Goal: Task Accomplishment & Management: Use online tool/utility

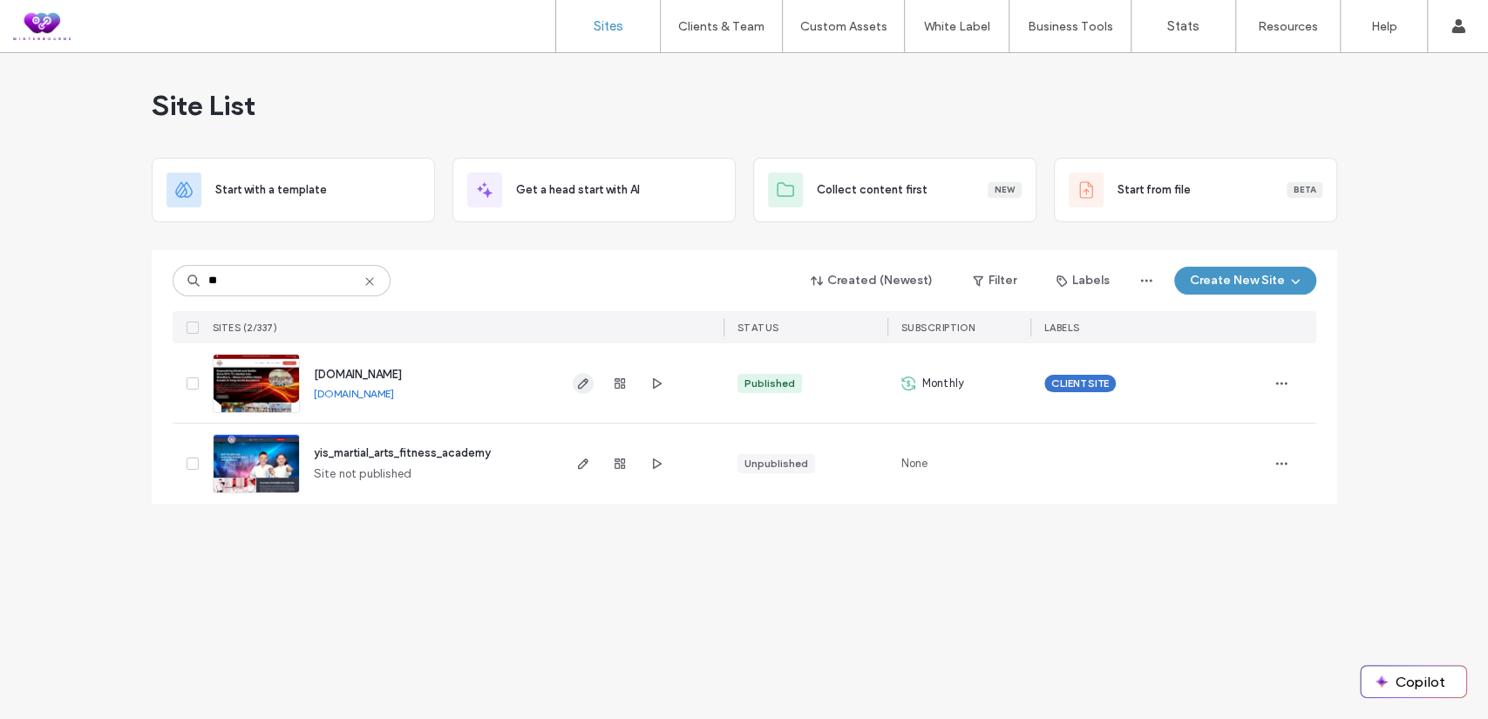
type input "**"
click at [580, 382] on icon "button" at bounding box center [583, 384] width 14 height 14
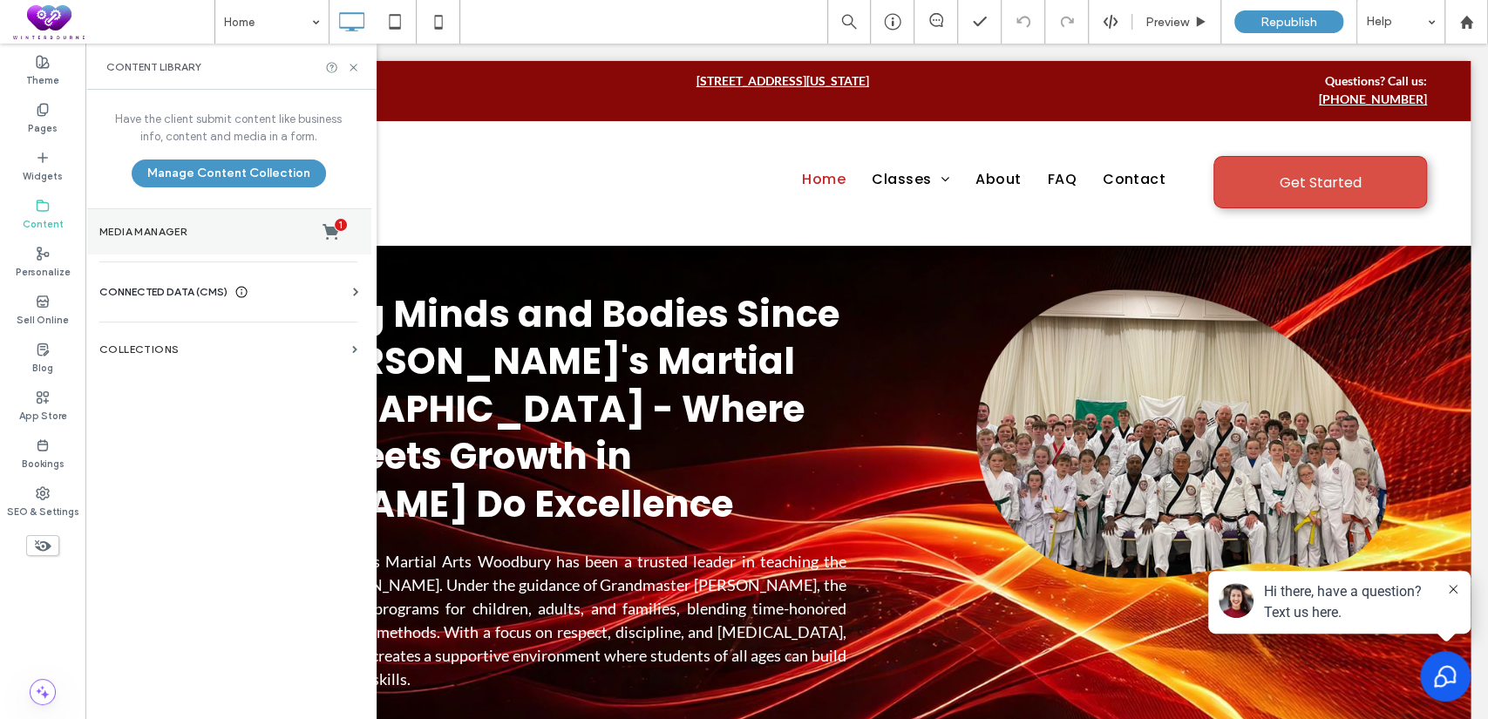
click at [163, 229] on label "Media Manager 1" at bounding box center [228, 231] width 258 height 17
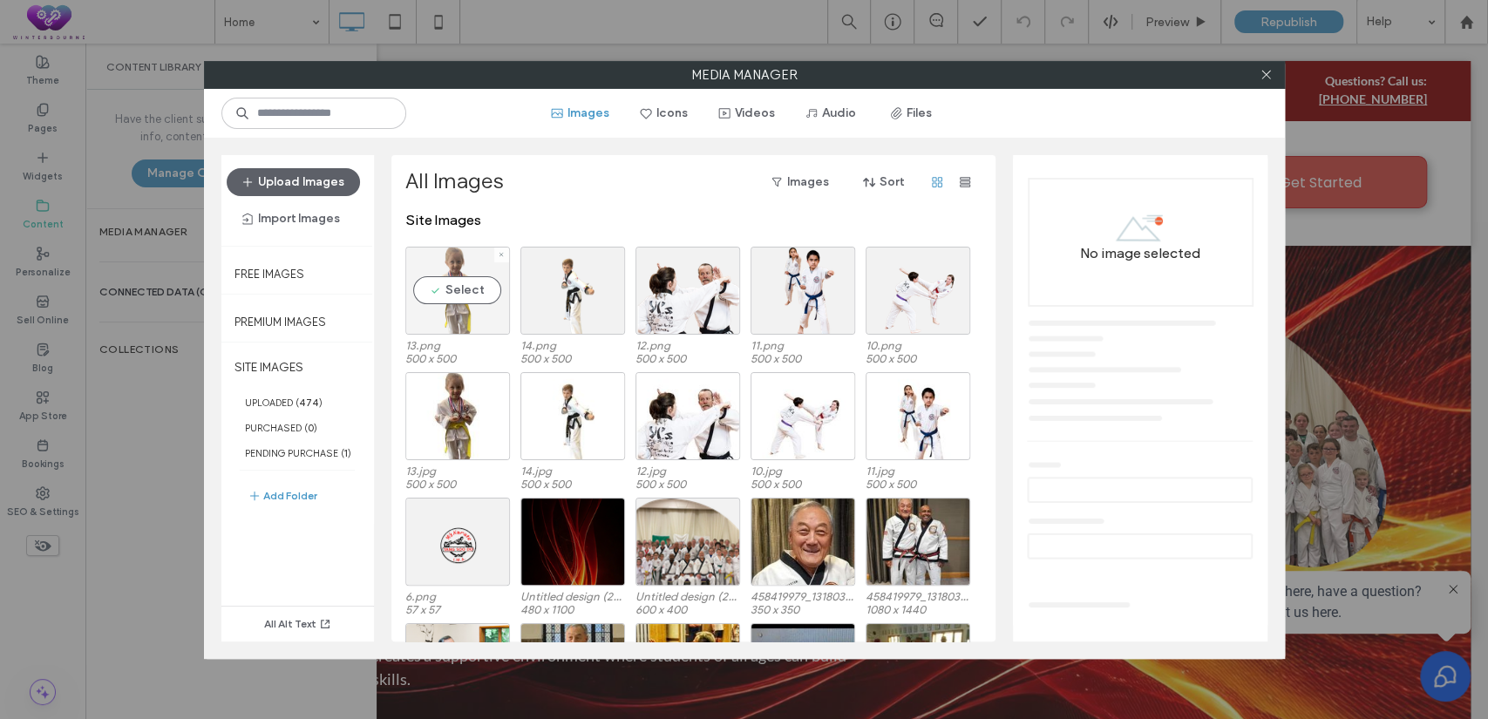
click at [472, 295] on div "Select" at bounding box center [457, 291] width 105 height 88
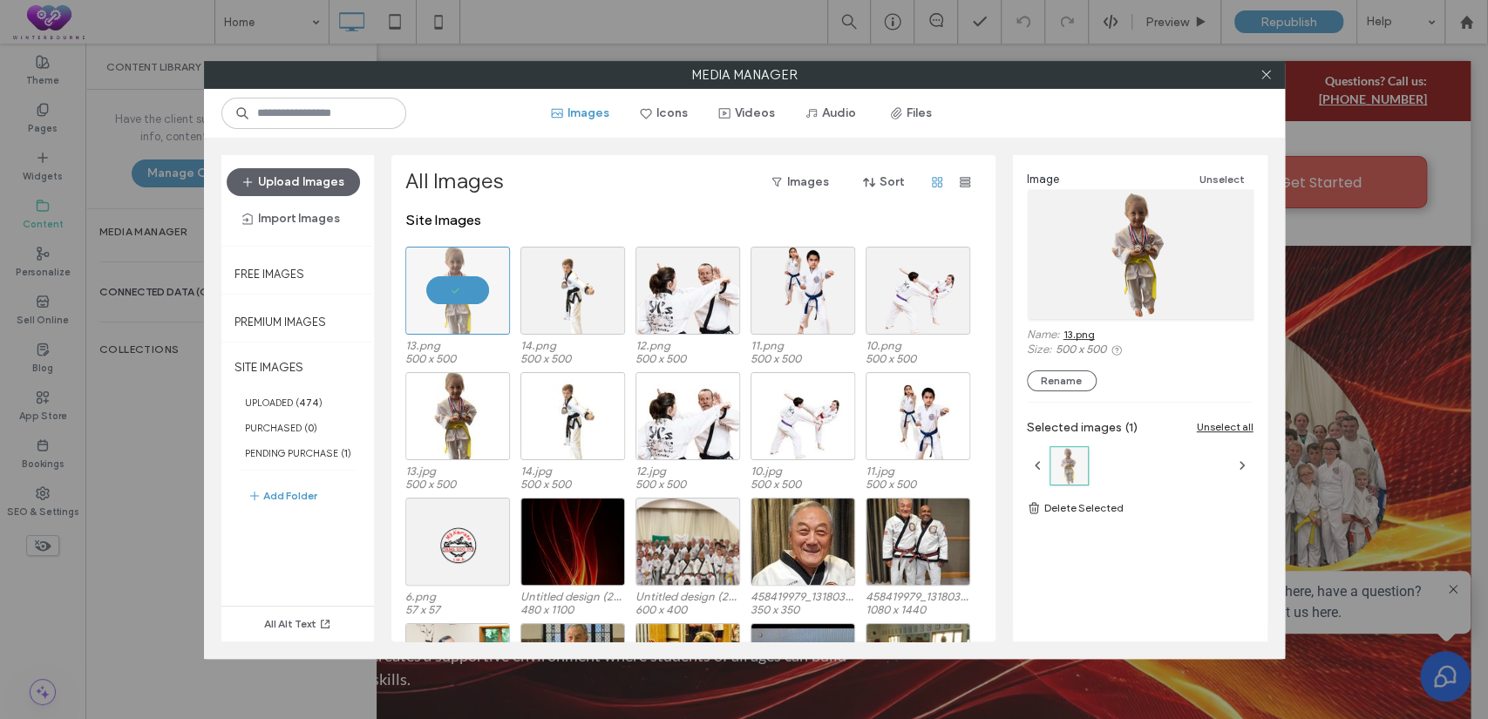
click at [1073, 332] on link "13.png" at bounding box center [1078, 334] width 31 height 13
click at [924, 282] on div "Select" at bounding box center [917, 291] width 105 height 88
click at [1072, 329] on link "10.png" at bounding box center [1079, 334] width 32 height 13
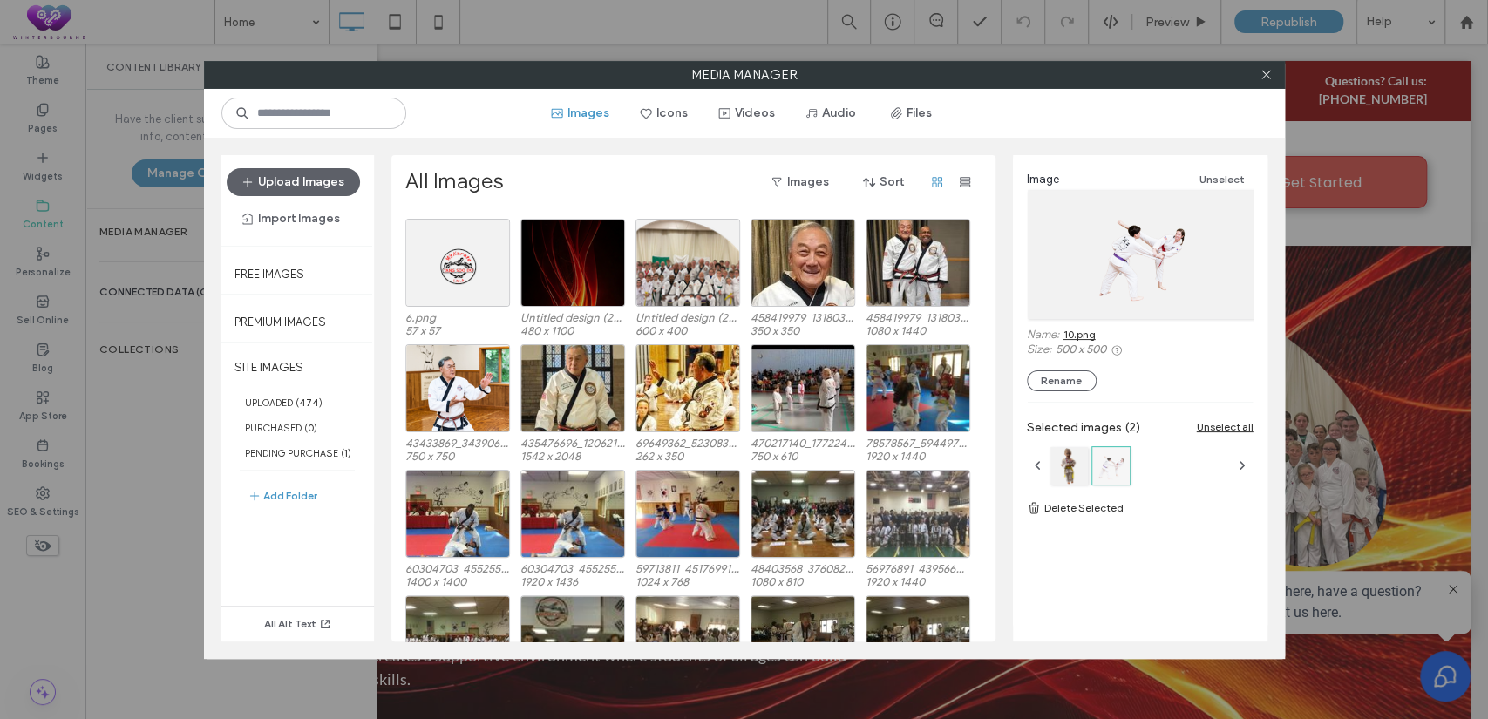
scroll to position [286, 0]
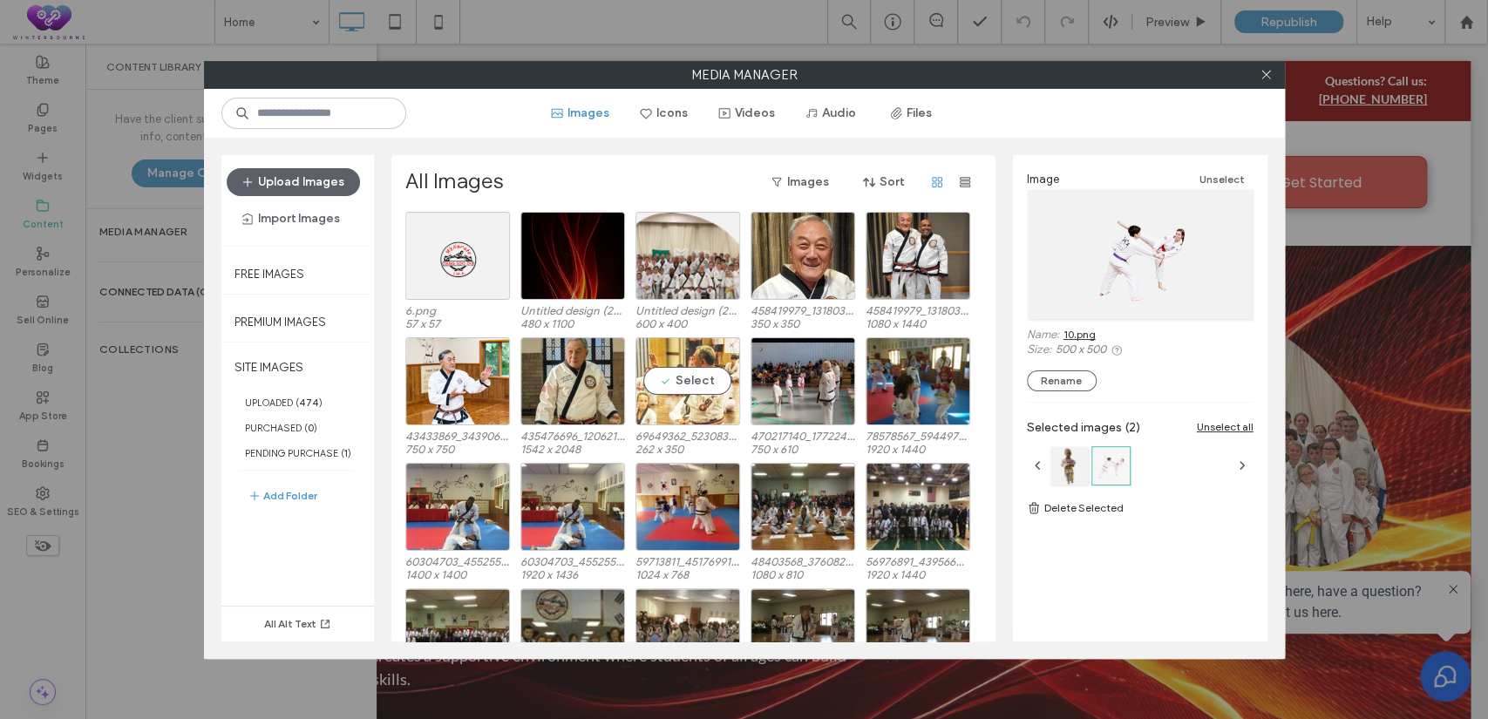
click at [707, 379] on div "Select" at bounding box center [687, 381] width 105 height 88
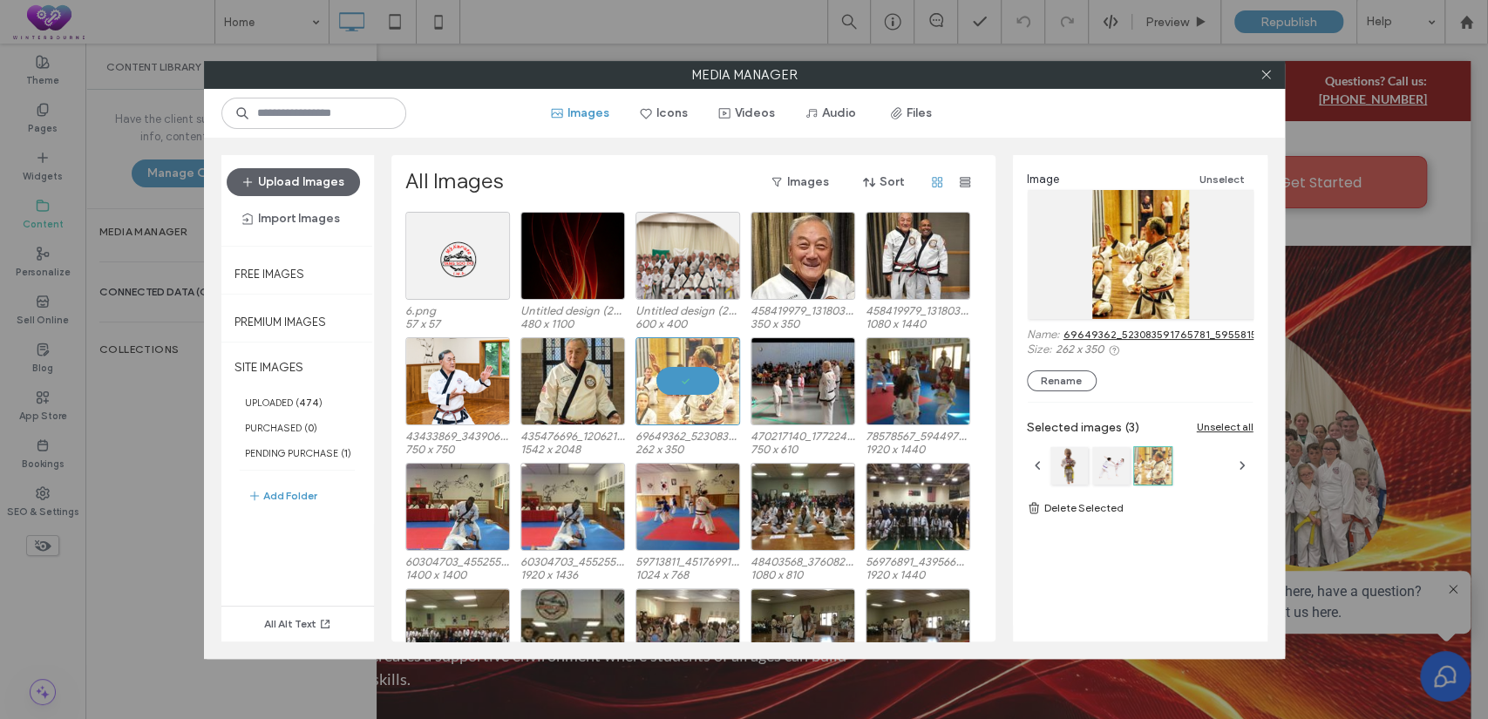
click at [1131, 333] on link "69649362_523083591765781_595581521503453184_n.jpg" at bounding box center [1206, 334] width 287 height 13
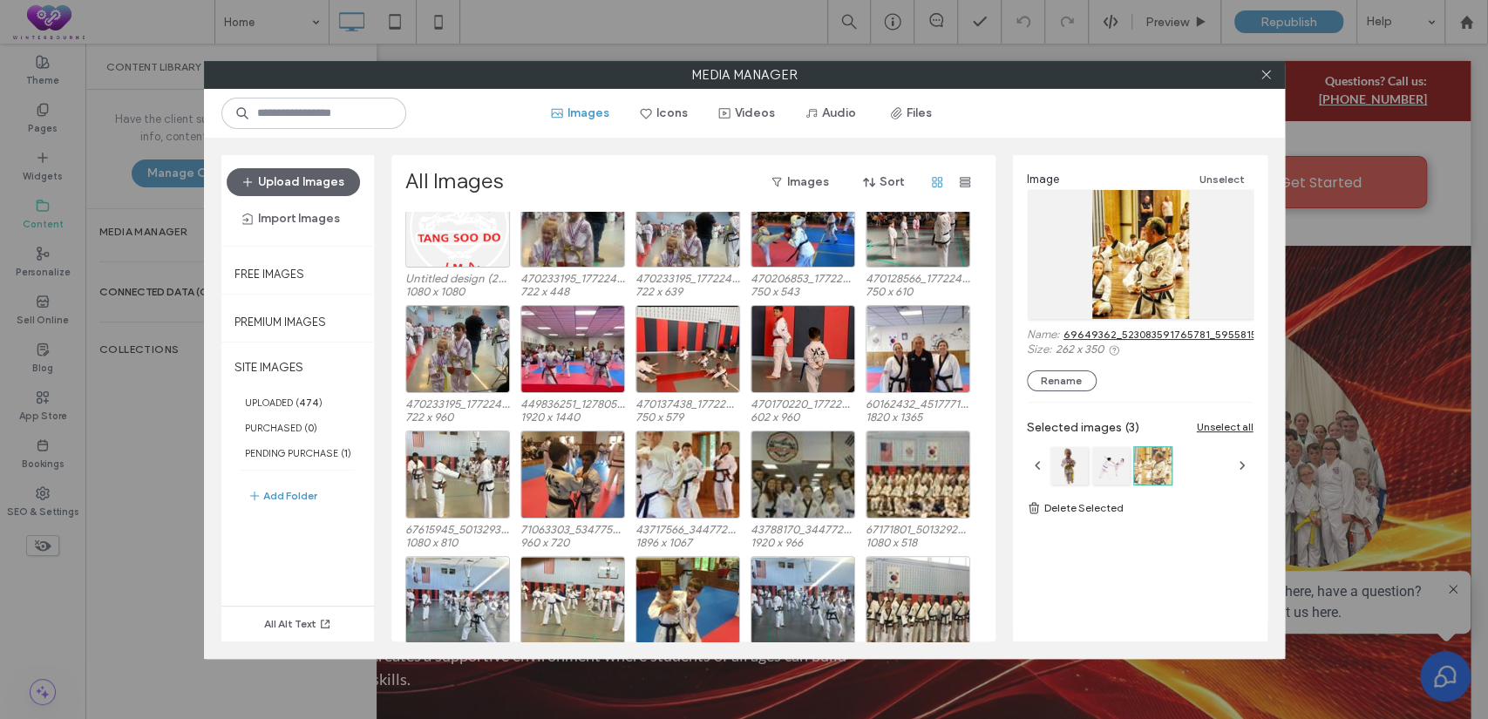
scroll to position [1058, 0]
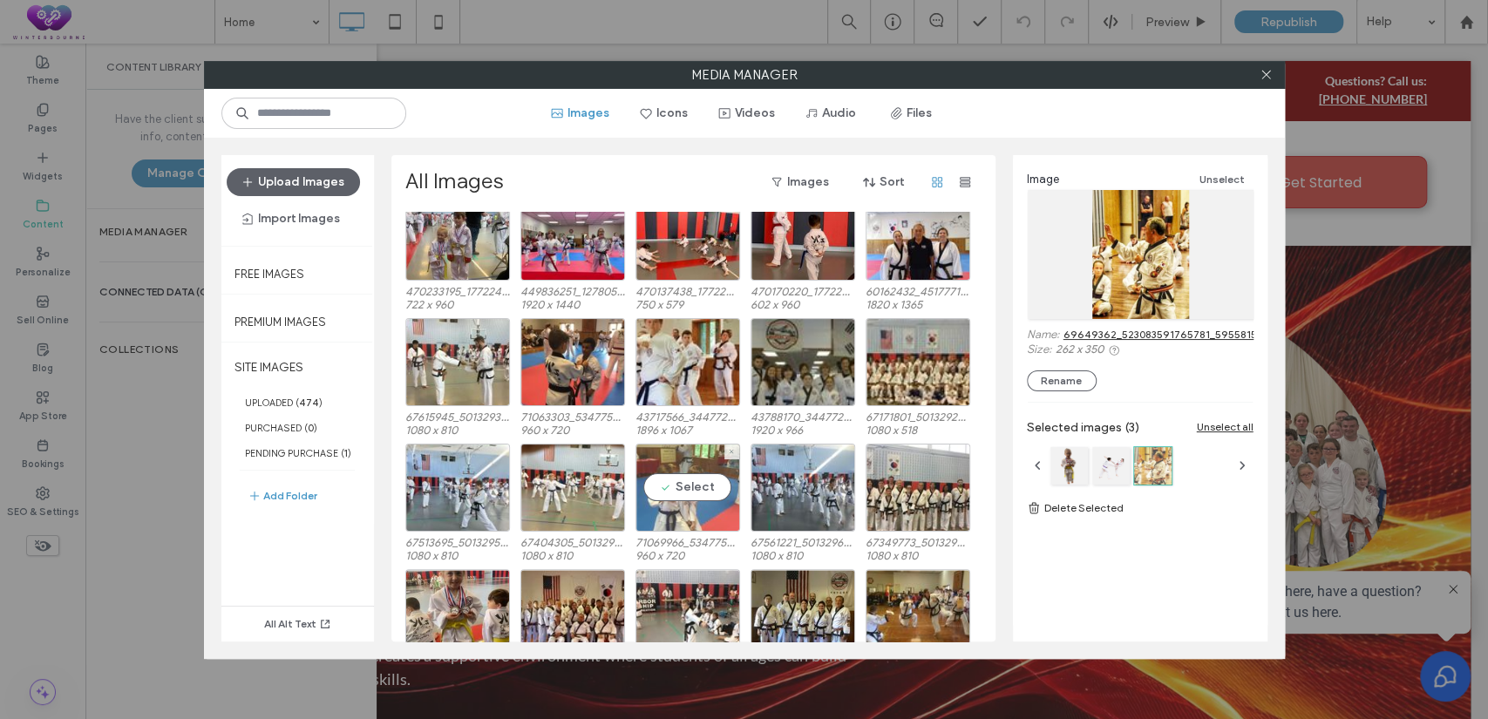
click at [695, 493] on div "Select" at bounding box center [687, 488] width 105 height 88
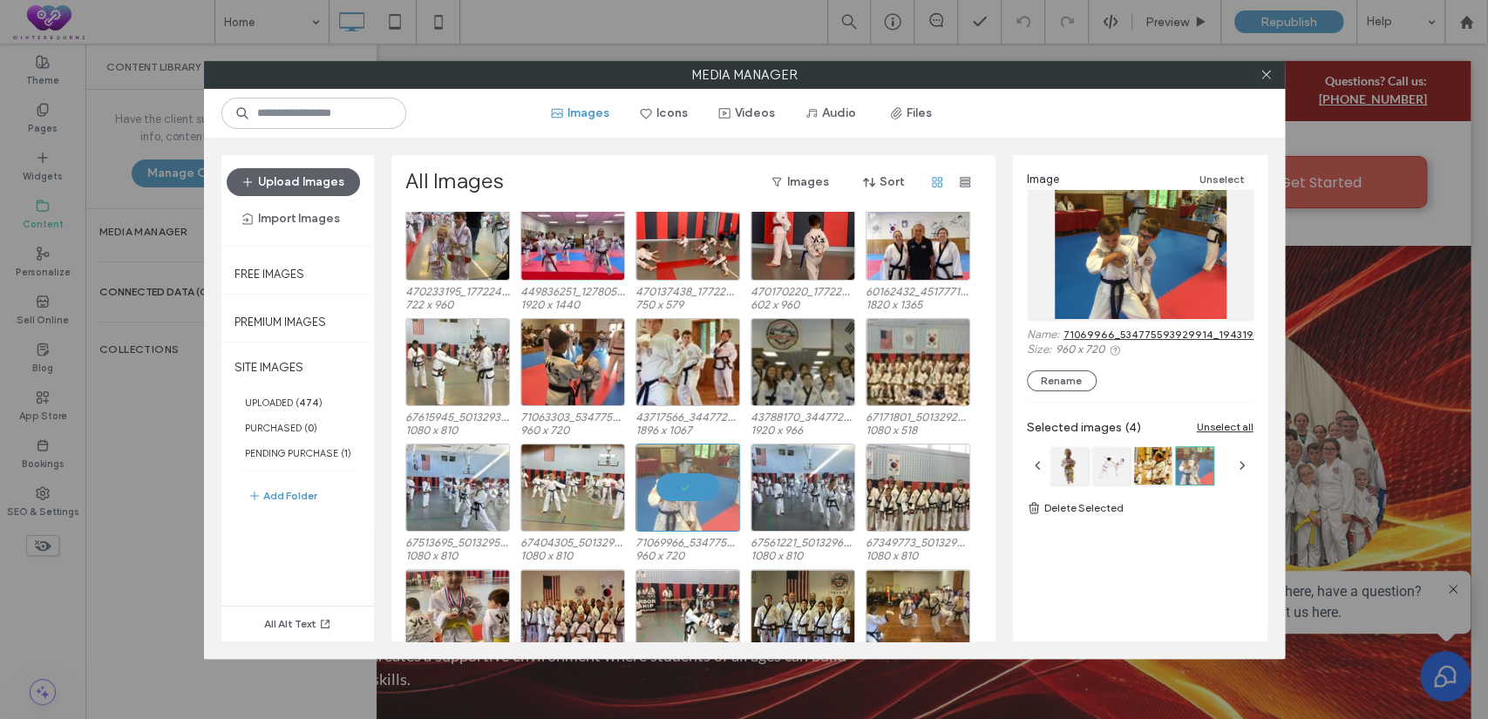
click at [1155, 333] on link "71069966_534775593929914_1943190805556494336_n.jpg" at bounding box center [1214, 334] width 302 height 13
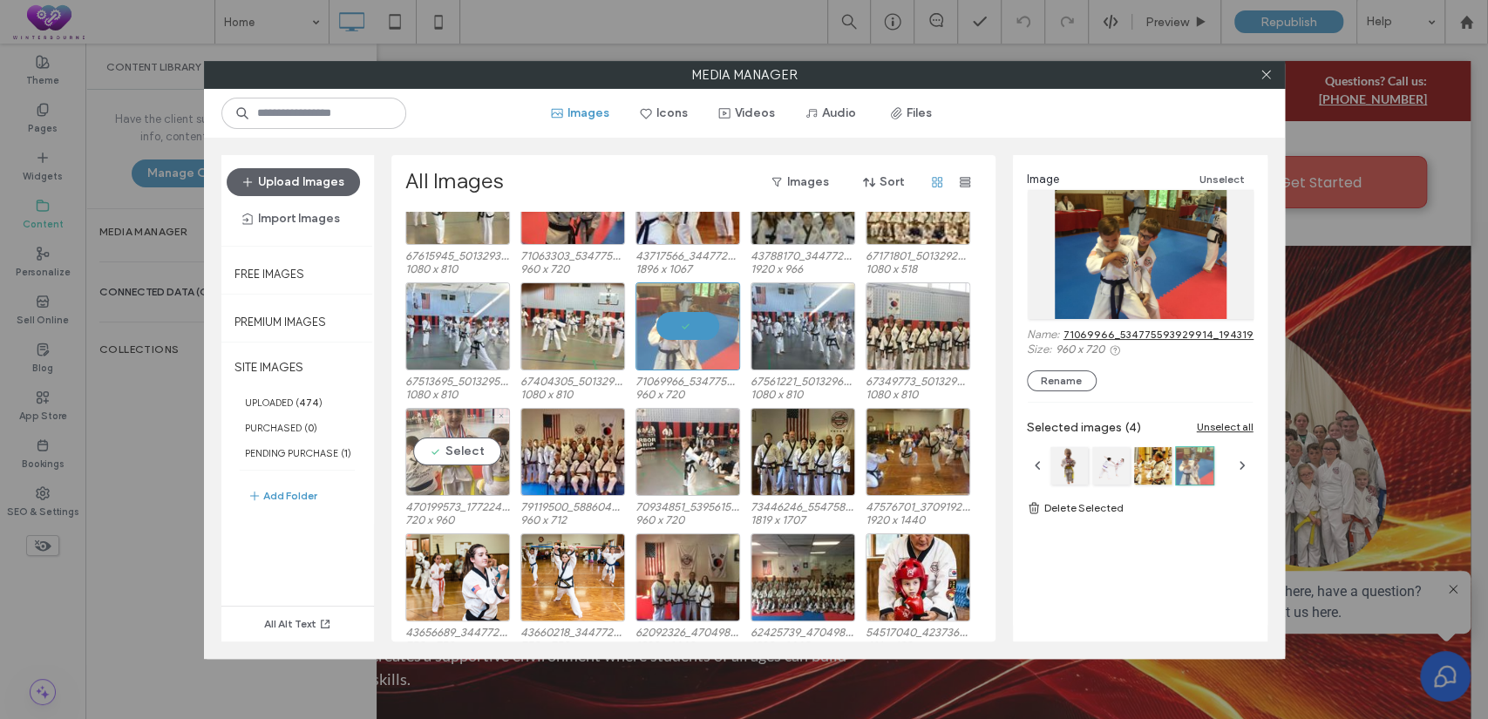
click at [455, 453] on div "Select" at bounding box center [457, 452] width 105 height 88
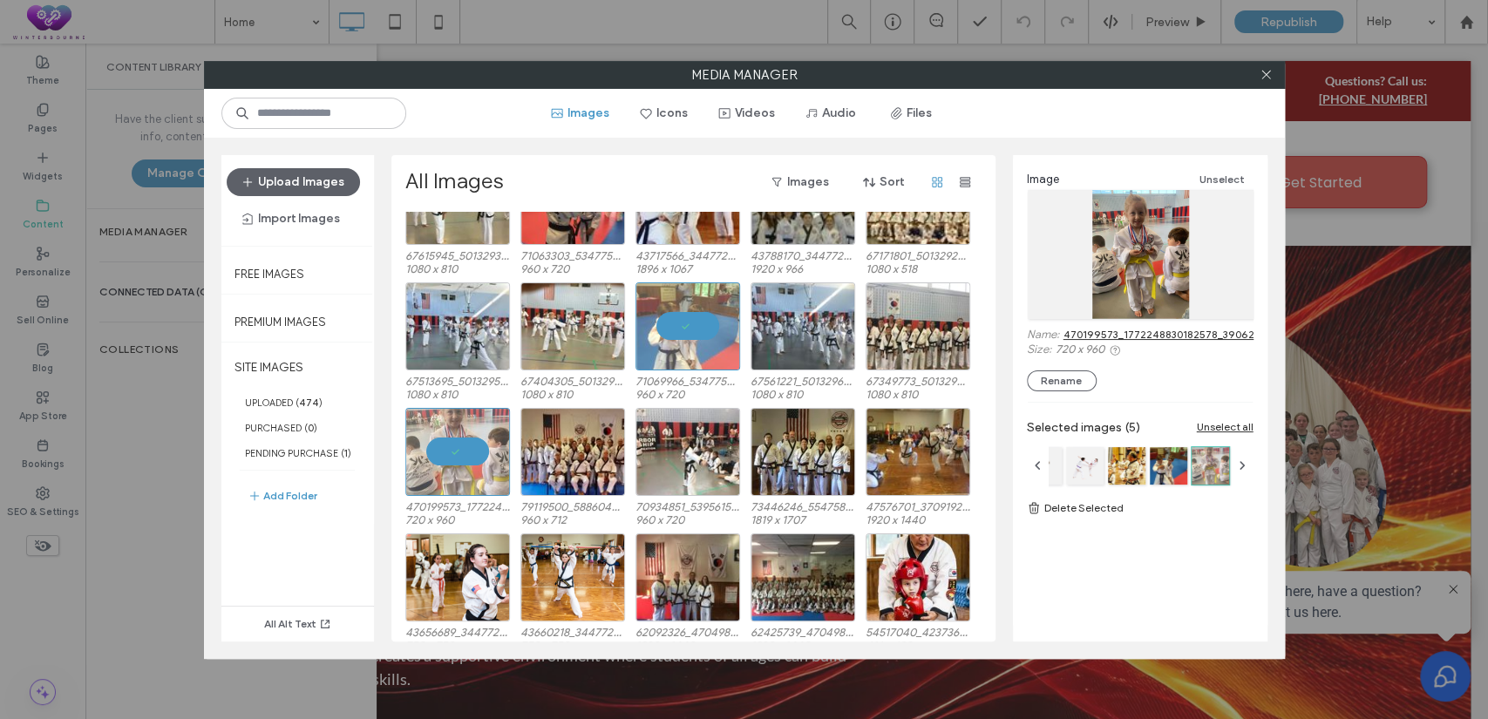
click at [1157, 334] on link "470199573_1772248830182578_3906298734171947494_n.jpg" at bounding box center [1217, 334] width 308 height 13
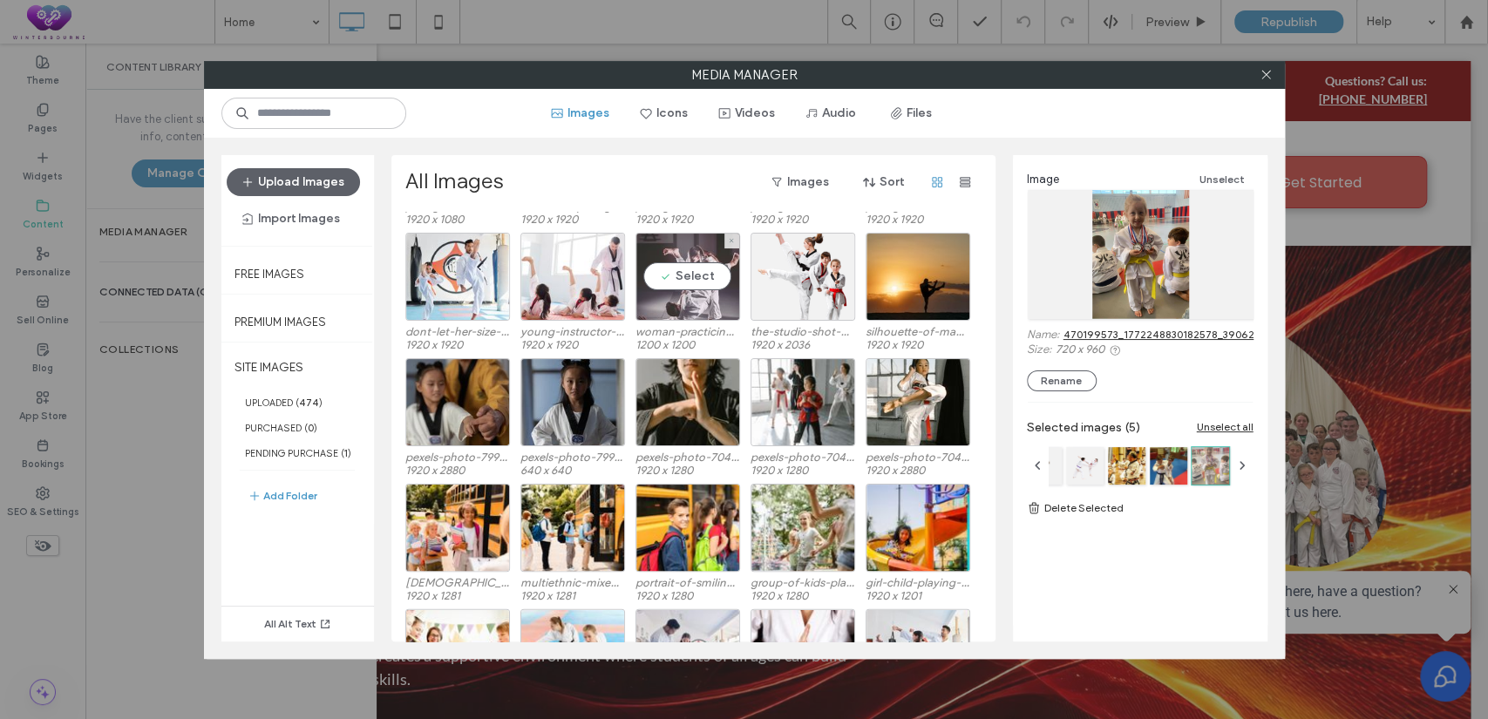
scroll to position [3279, 0]
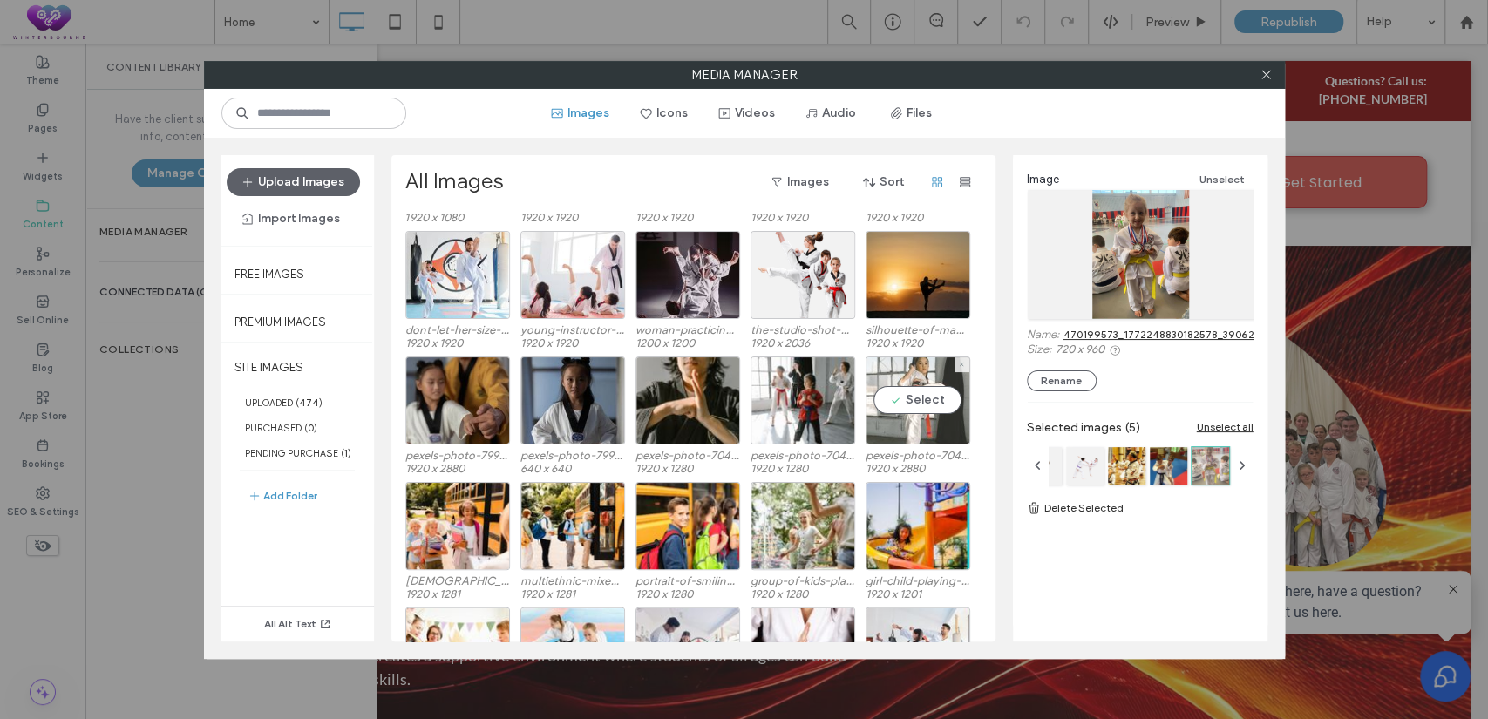
click at [924, 395] on div "Select" at bounding box center [917, 400] width 105 height 88
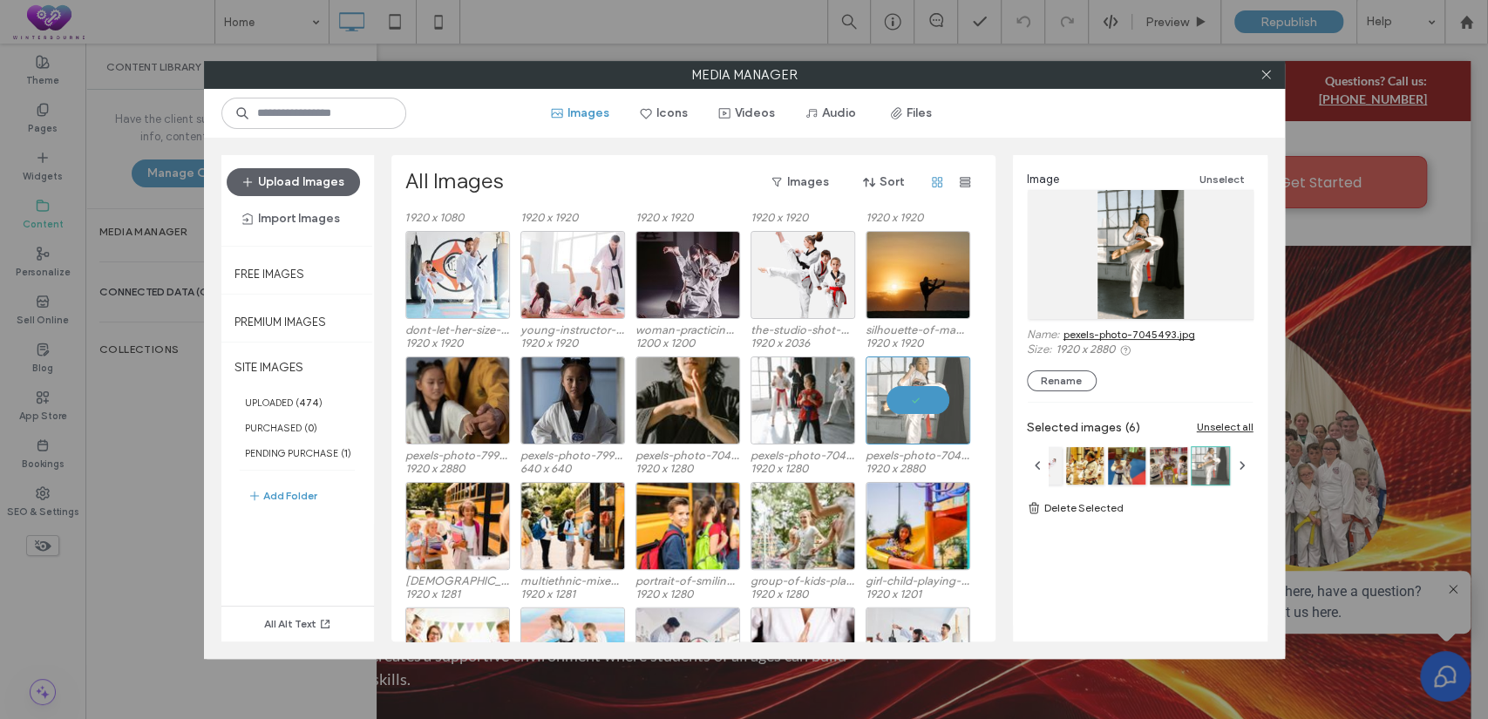
click at [1152, 336] on link "pexels-photo-7045493.jpg" at bounding box center [1129, 334] width 132 height 13
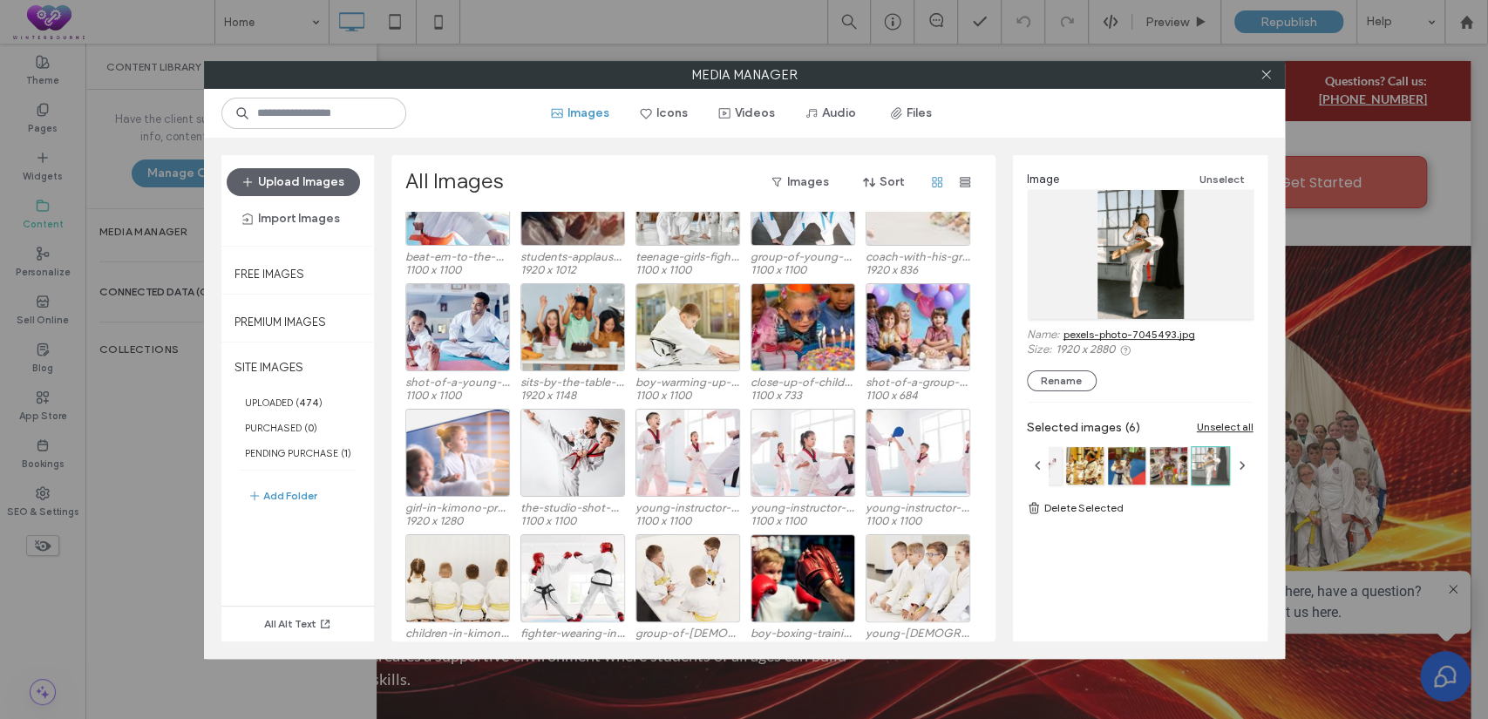
scroll to position [4859, 0]
click at [591, 444] on div "Select" at bounding box center [572, 452] width 105 height 88
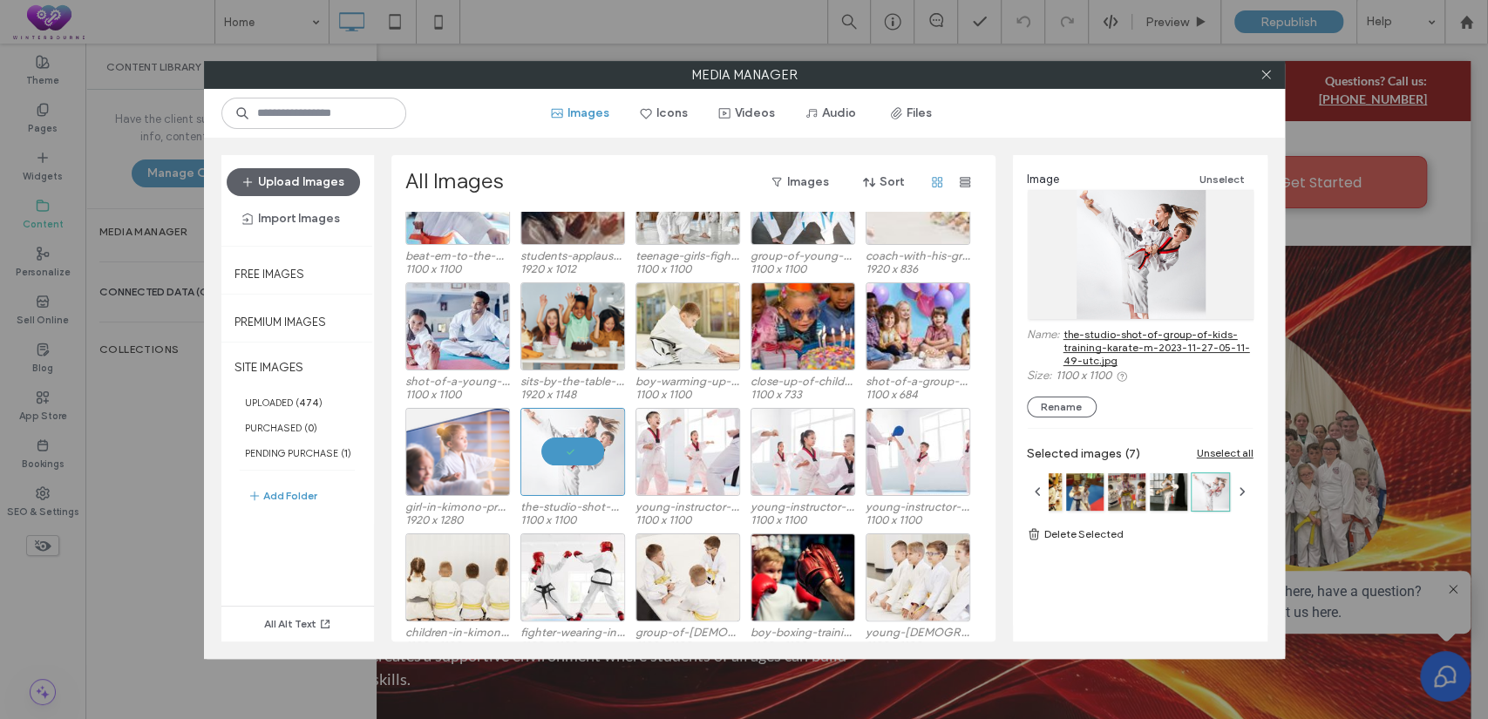
click at [1182, 339] on link "the-studio-shot-of-group-of-kids-training-karate-m-2023-11-27-05-11-49-utc.jpg" at bounding box center [1158, 347] width 190 height 39
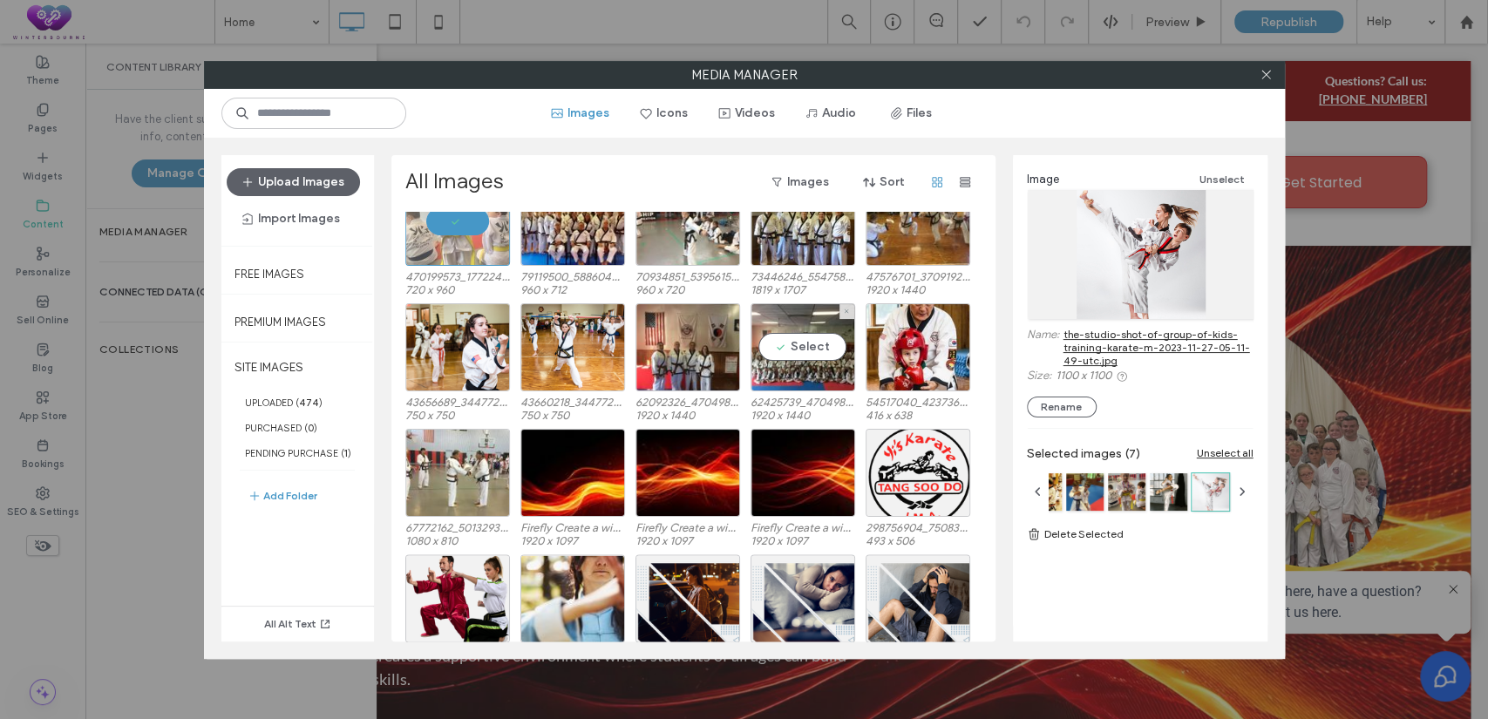
scroll to position [1288, 0]
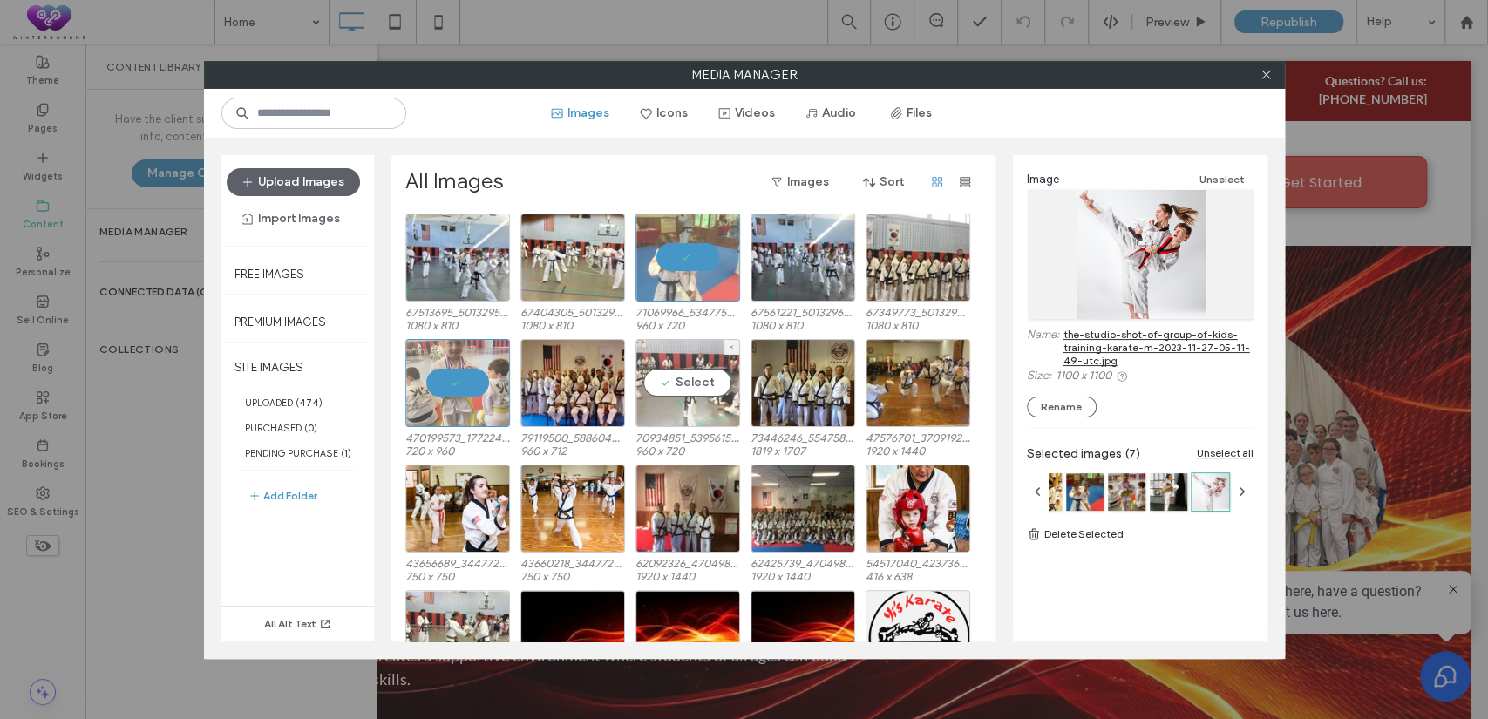
click at [712, 392] on div "Select" at bounding box center [687, 383] width 105 height 88
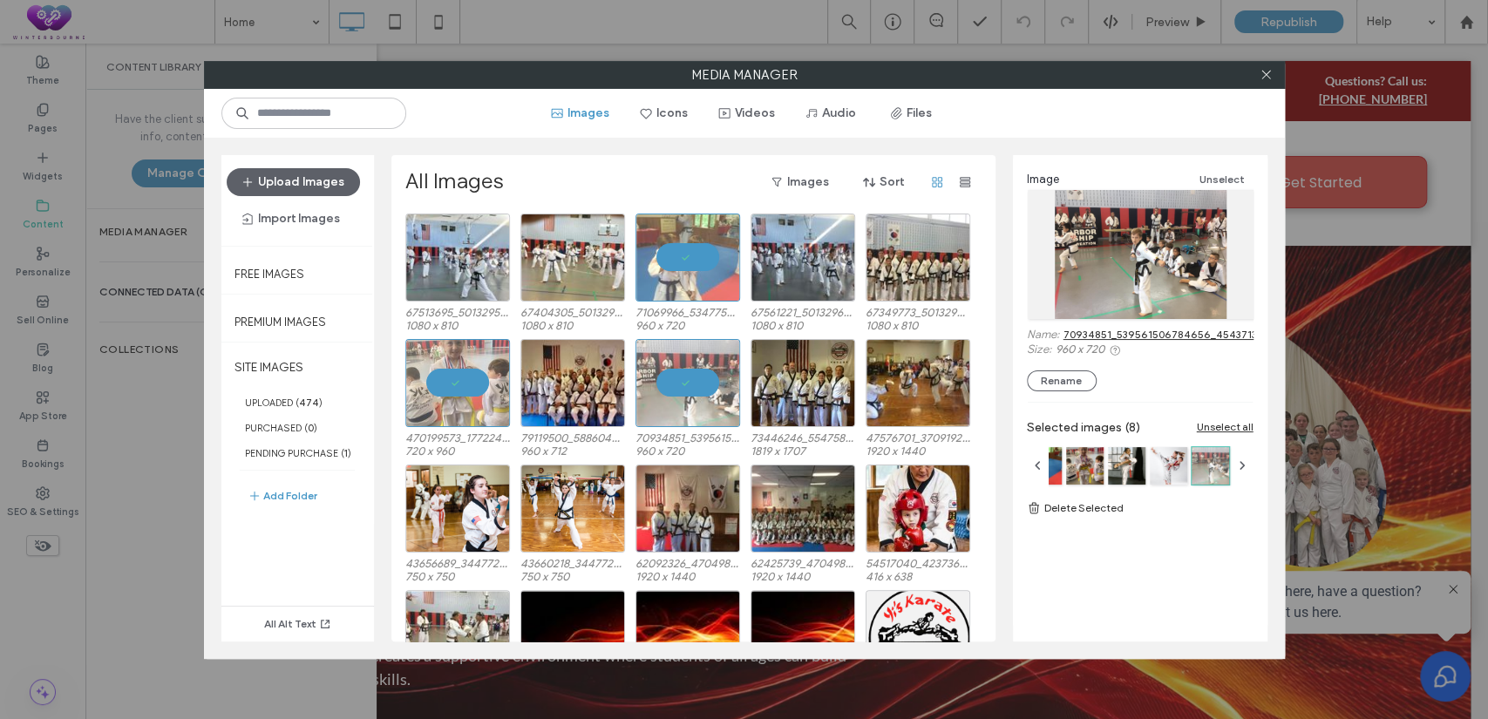
click at [1150, 329] on link "70934851_539561506784656_4543713032777236480_n.jpg" at bounding box center [1211, 334] width 296 height 13
click at [1210, 426] on div "Unselect all" at bounding box center [1225, 426] width 57 height 13
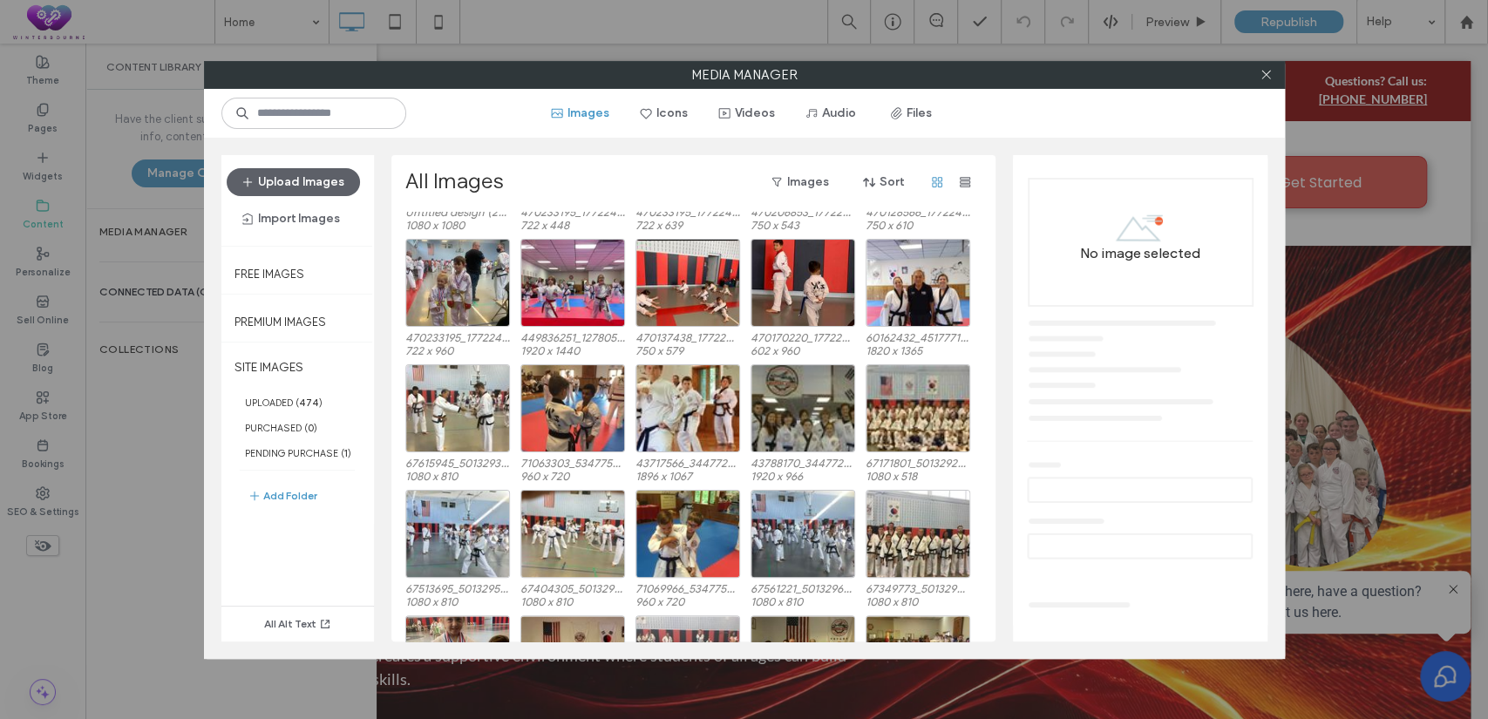
scroll to position [965, 0]
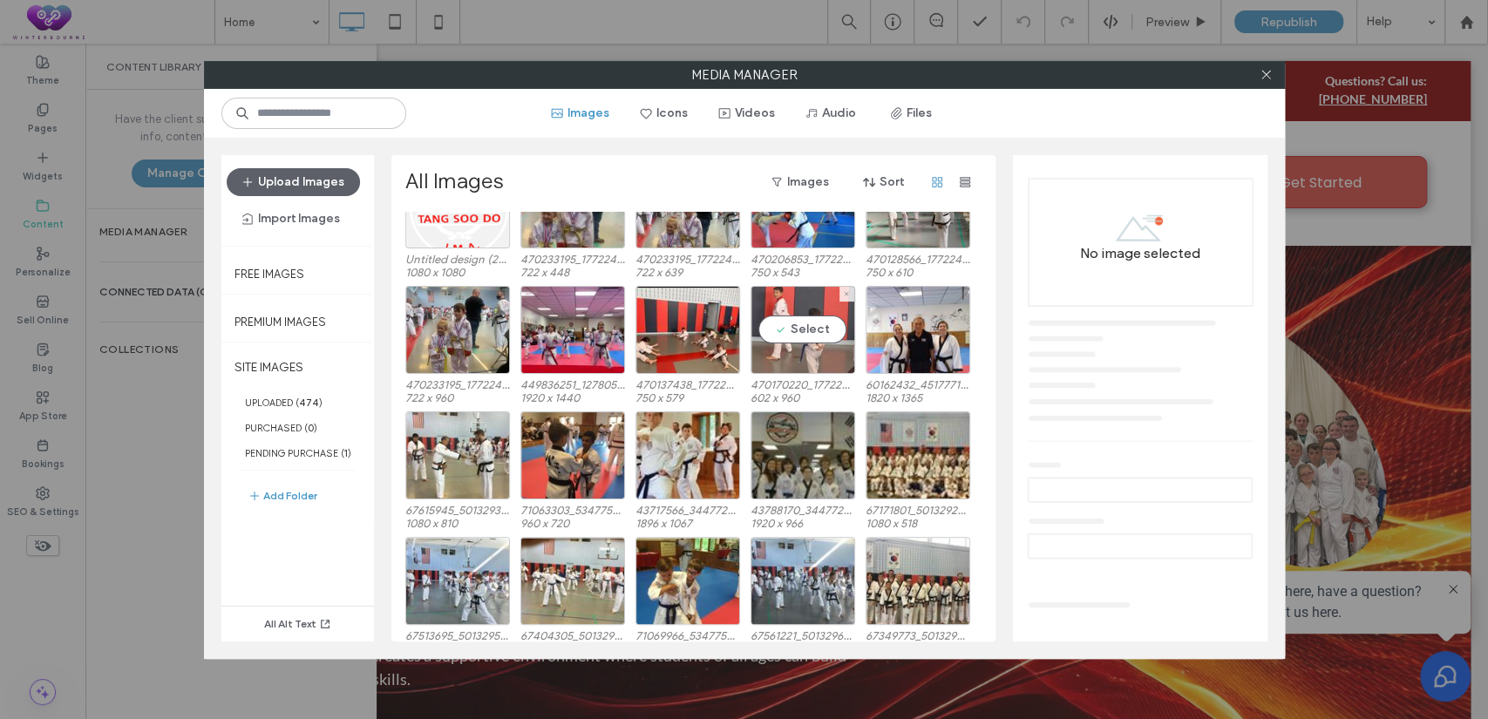
click at [813, 294] on div "Select" at bounding box center [802, 330] width 105 height 88
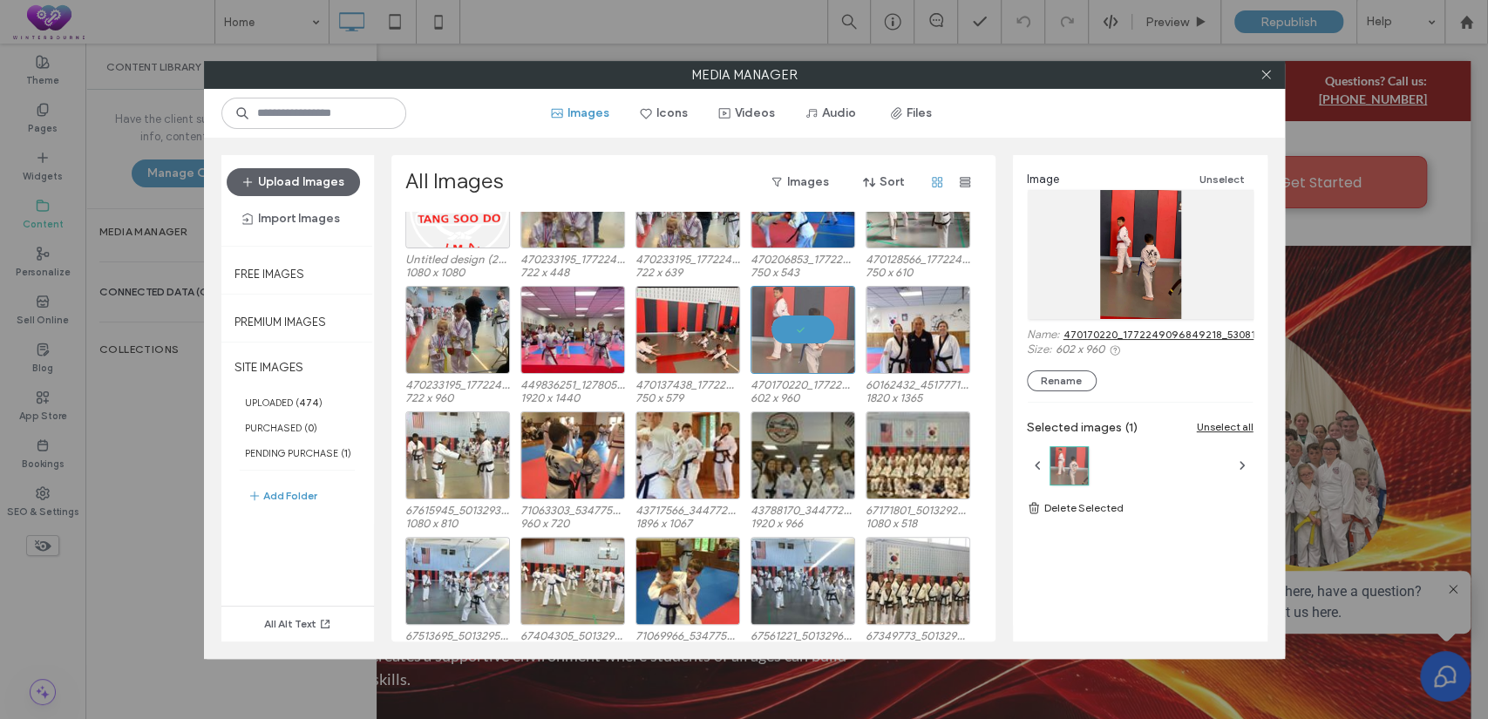
click at [1192, 329] on link "470170220_1772249096849218_5308197262402247019_n.jpg" at bounding box center [1217, 334] width 309 height 13
click at [790, 330] on div at bounding box center [802, 330] width 105 height 88
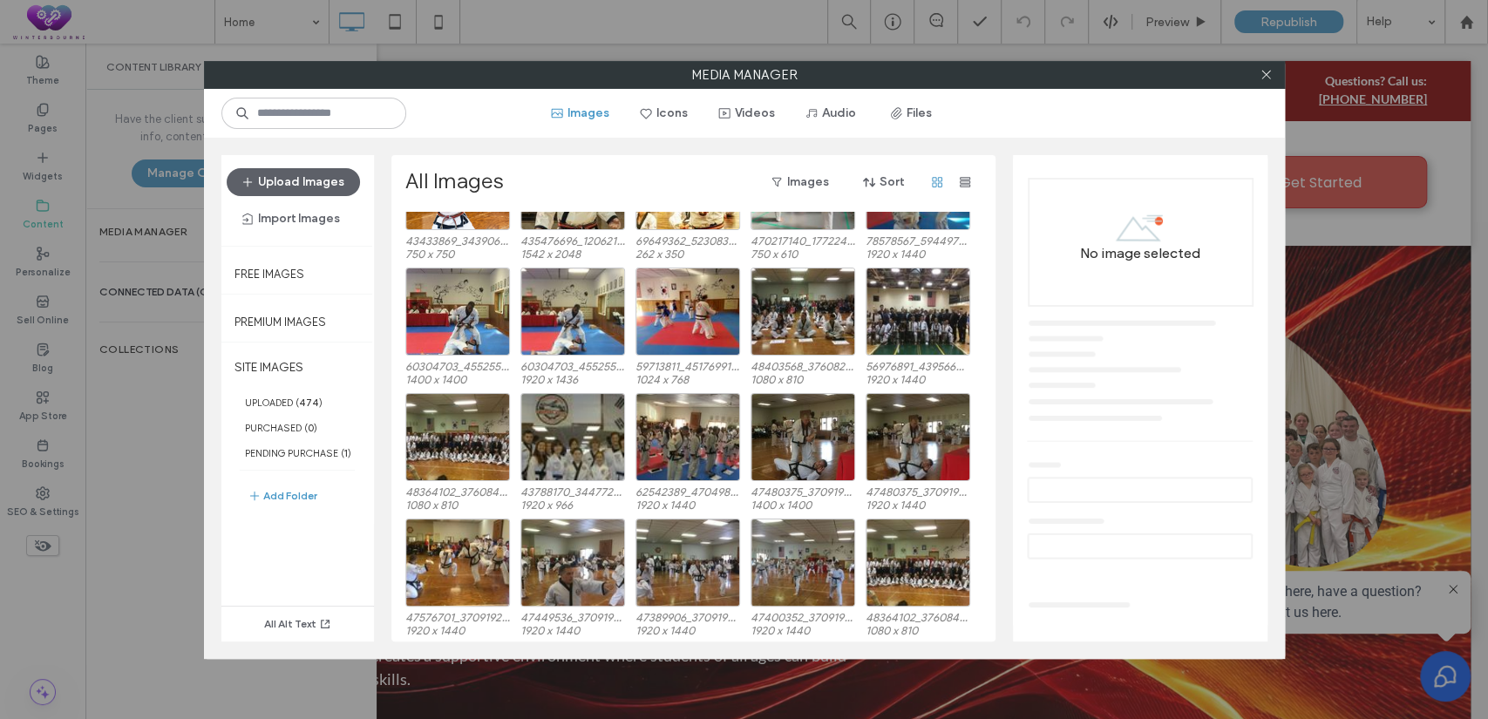
scroll to position [481, 0]
click at [554, 423] on div "Select" at bounding box center [572, 437] width 105 height 88
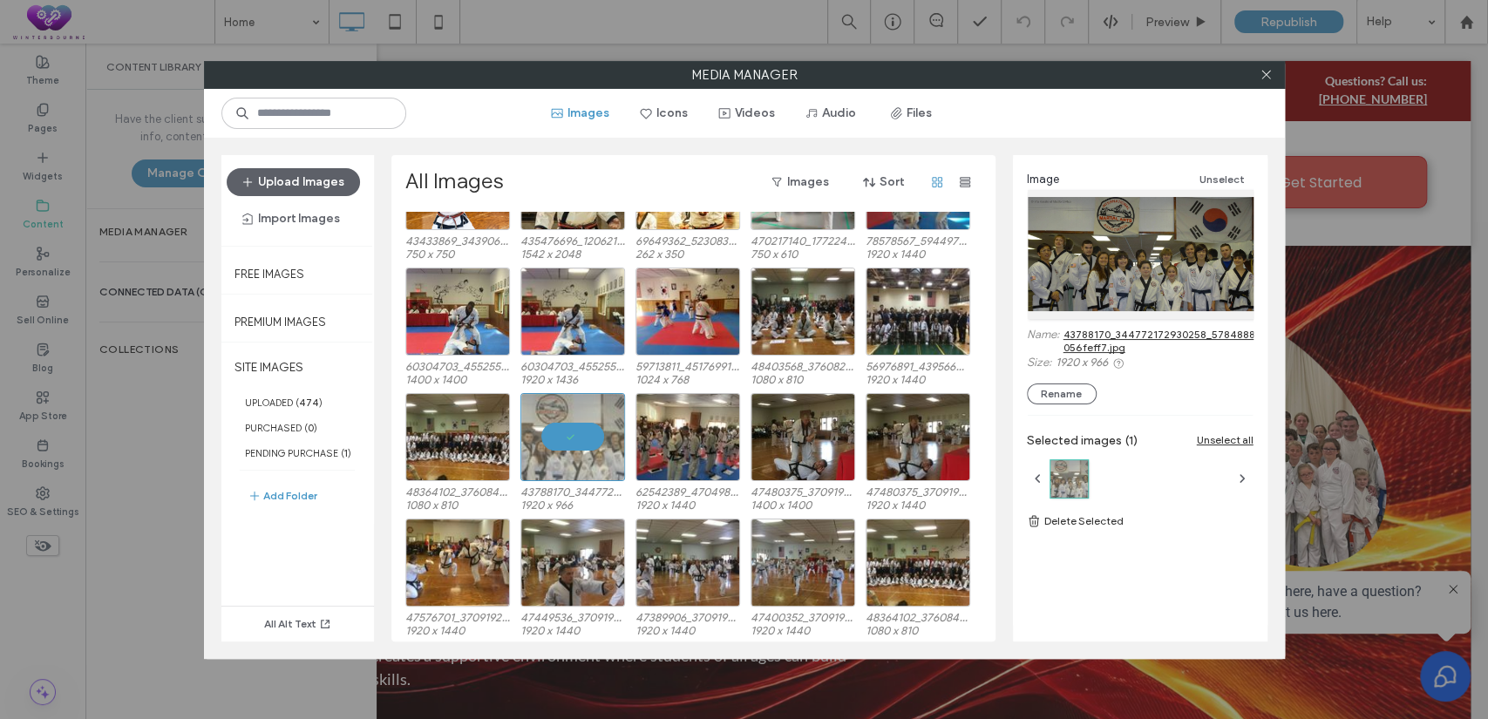
click at [1095, 333] on link "43788170_344772172930258_5784888521814704128_n-056feff7.jpg" at bounding box center [1202, 341] width 278 height 26
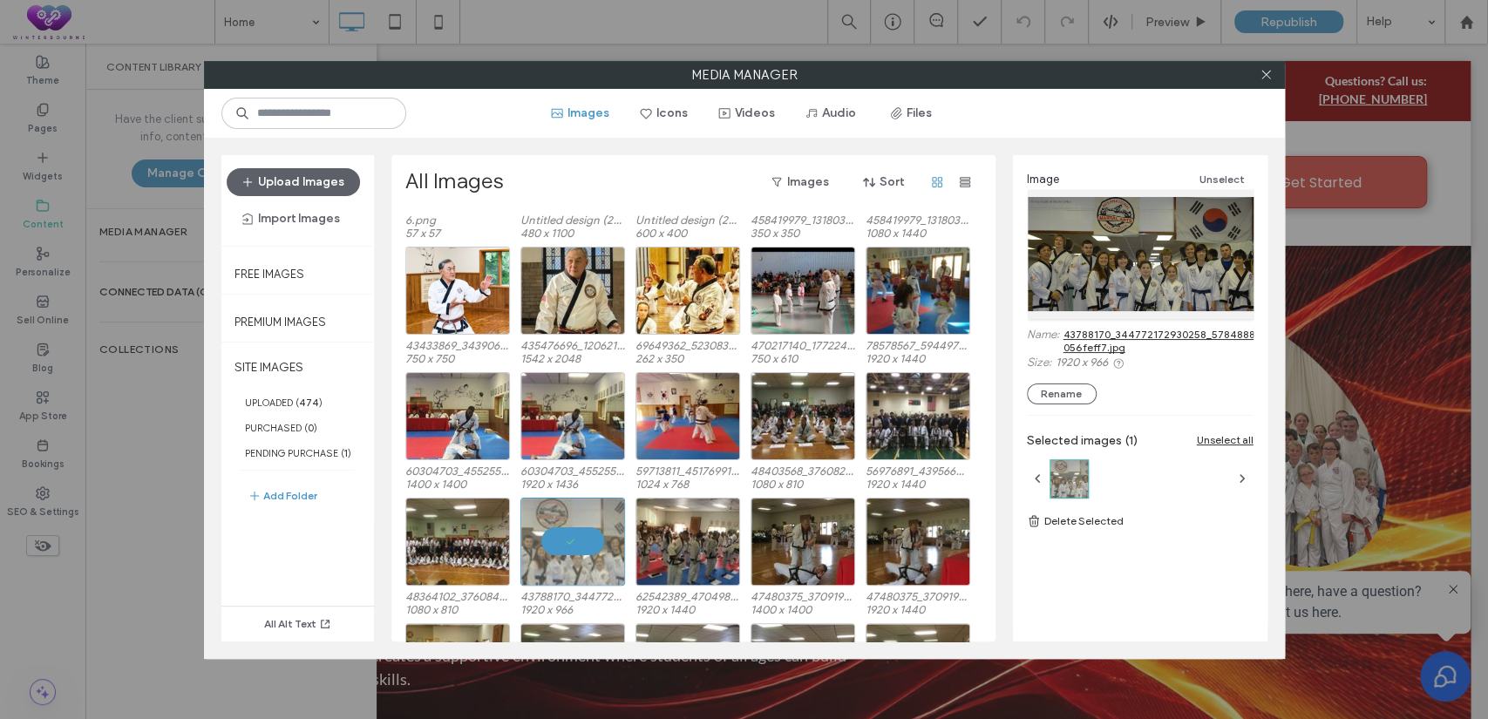
scroll to position [320, 0]
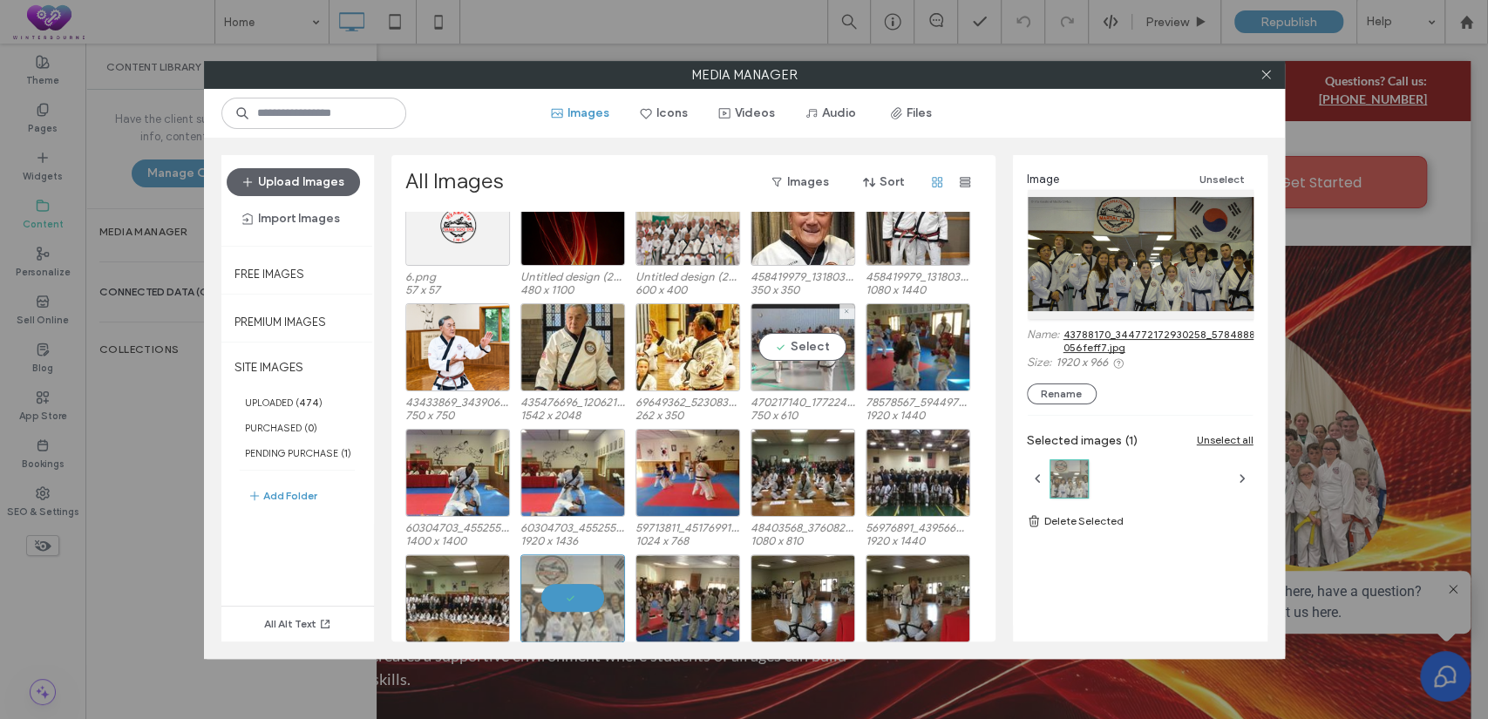
click at [826, 366] on div "Select" at bounding box center [802, 347] width 105 height 88
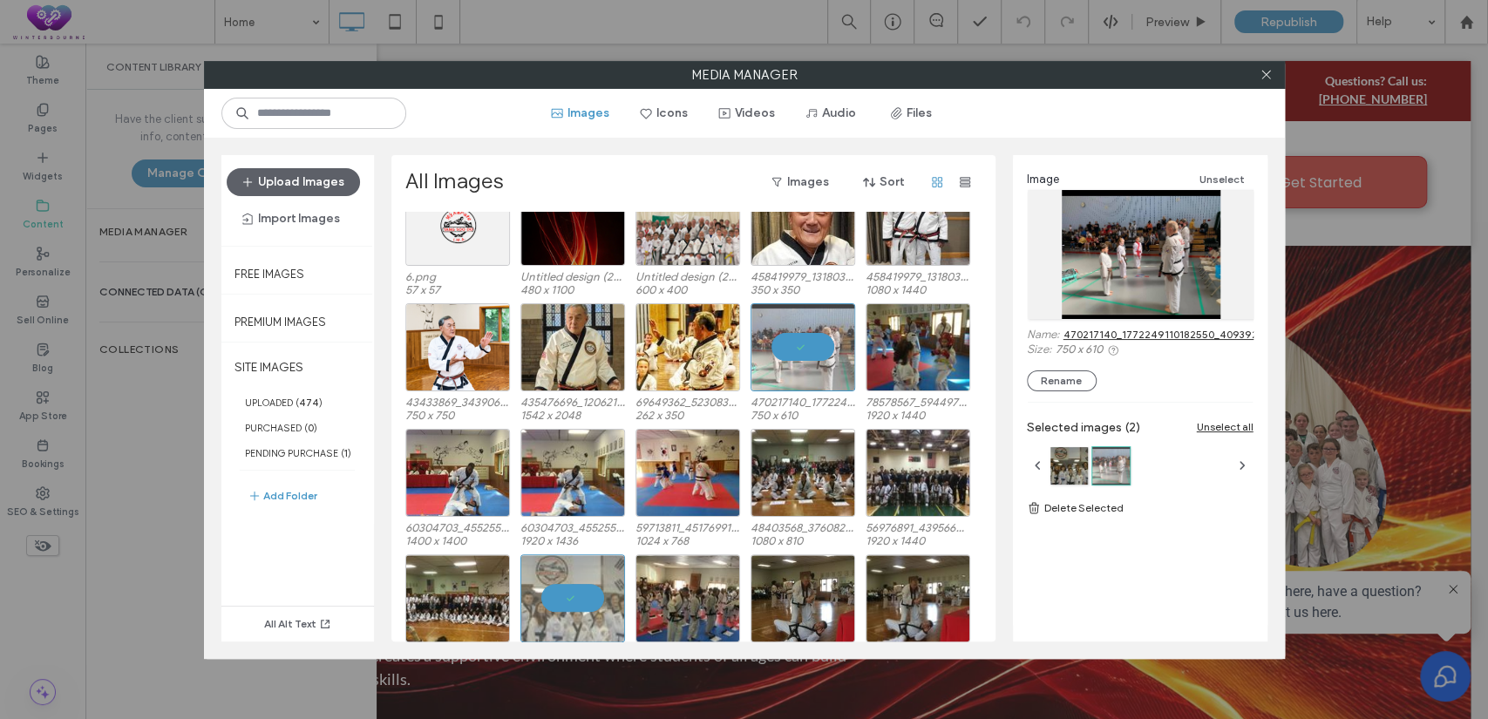
click at [1191, 333] on link "470217140_1772249110182550_4093924680634833755_n.jpg" at bounding box center [1215, 334] width 304 height 13
click at [808, 338] on div at bounding box center [802, 347] width 105 height 88
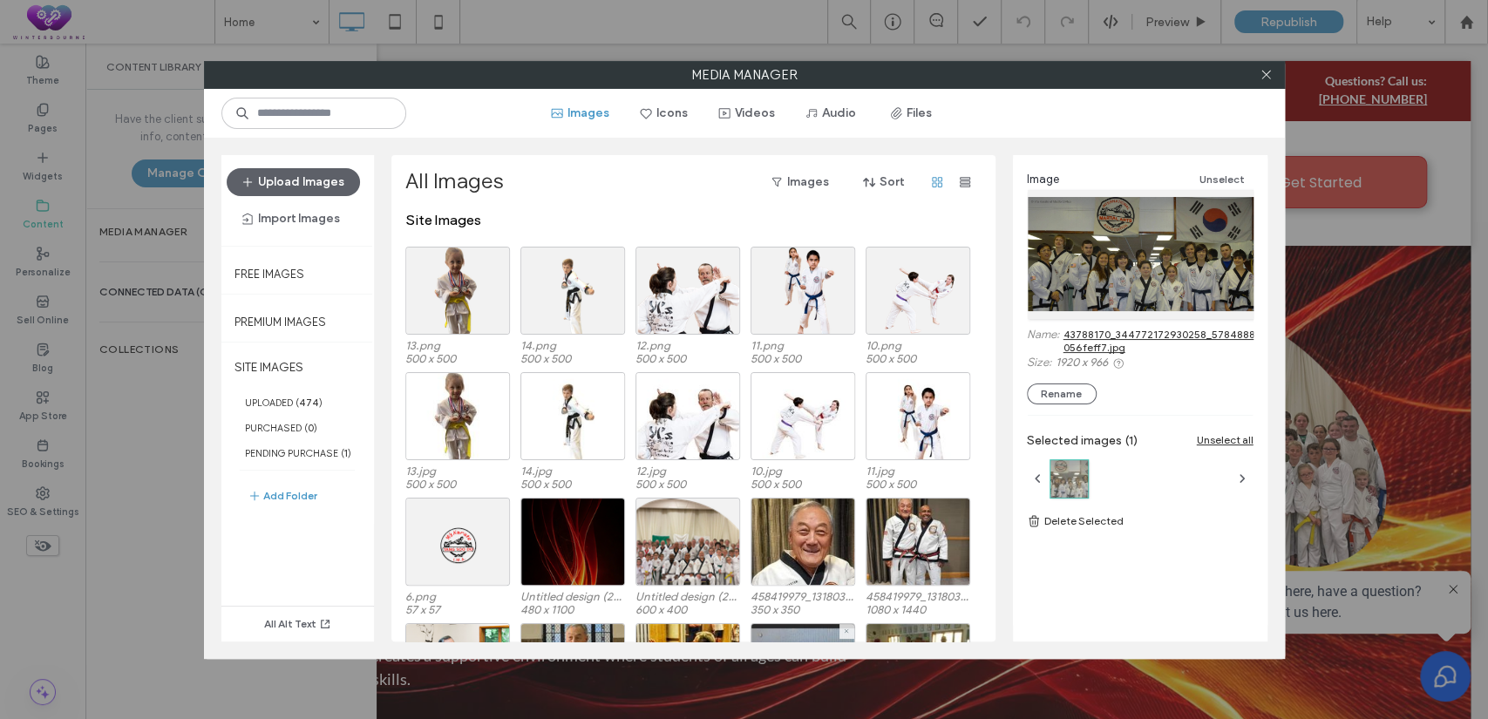
scroll to position [0, 0]
click at [1272, 71] on icon at bounding box center [1265, 74] width 13 height 13
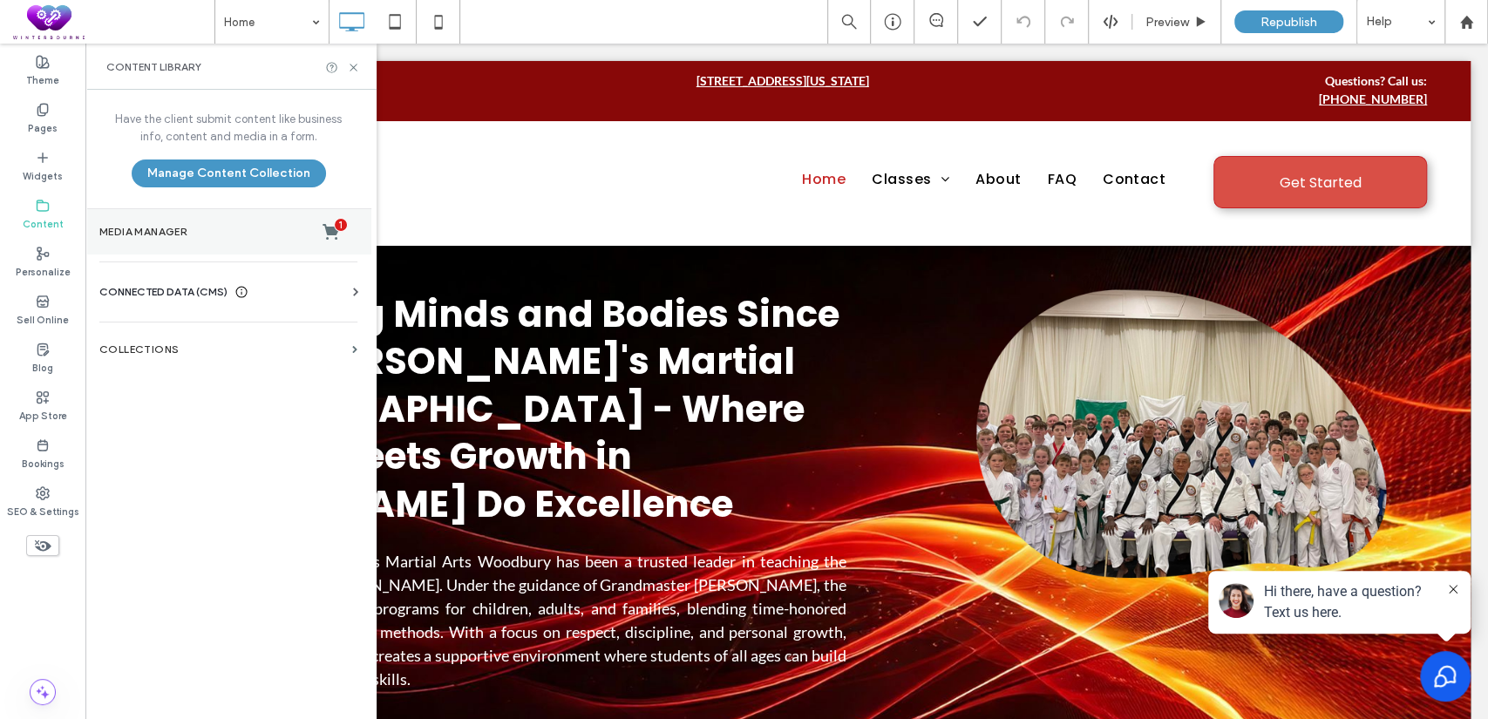
click at [204, 231] on label "Media Manager 1" at bounding box center [228, 231] width 258 height 17
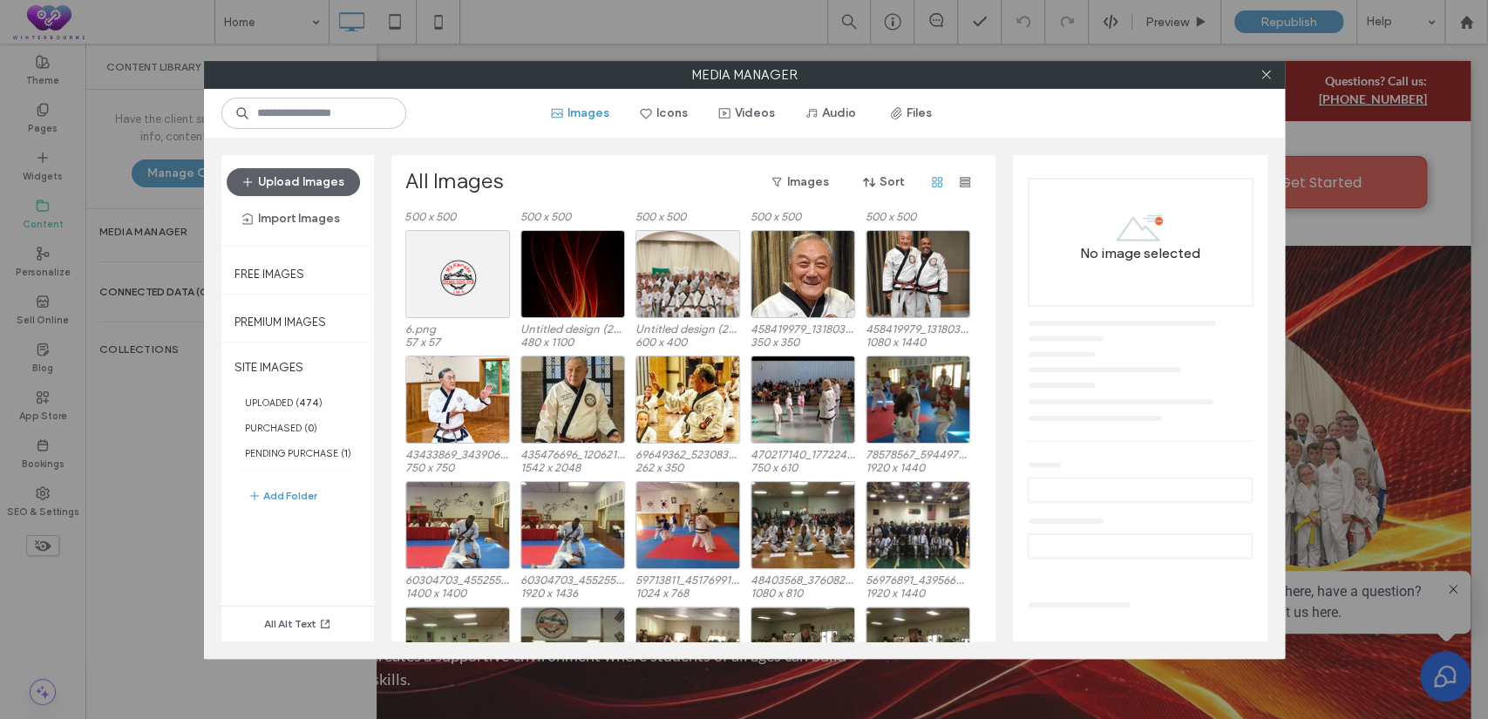
scroll to position [268, 0]
click at [682, 389] on div "Select" at bounding box center [687, 399] width 105 height 88
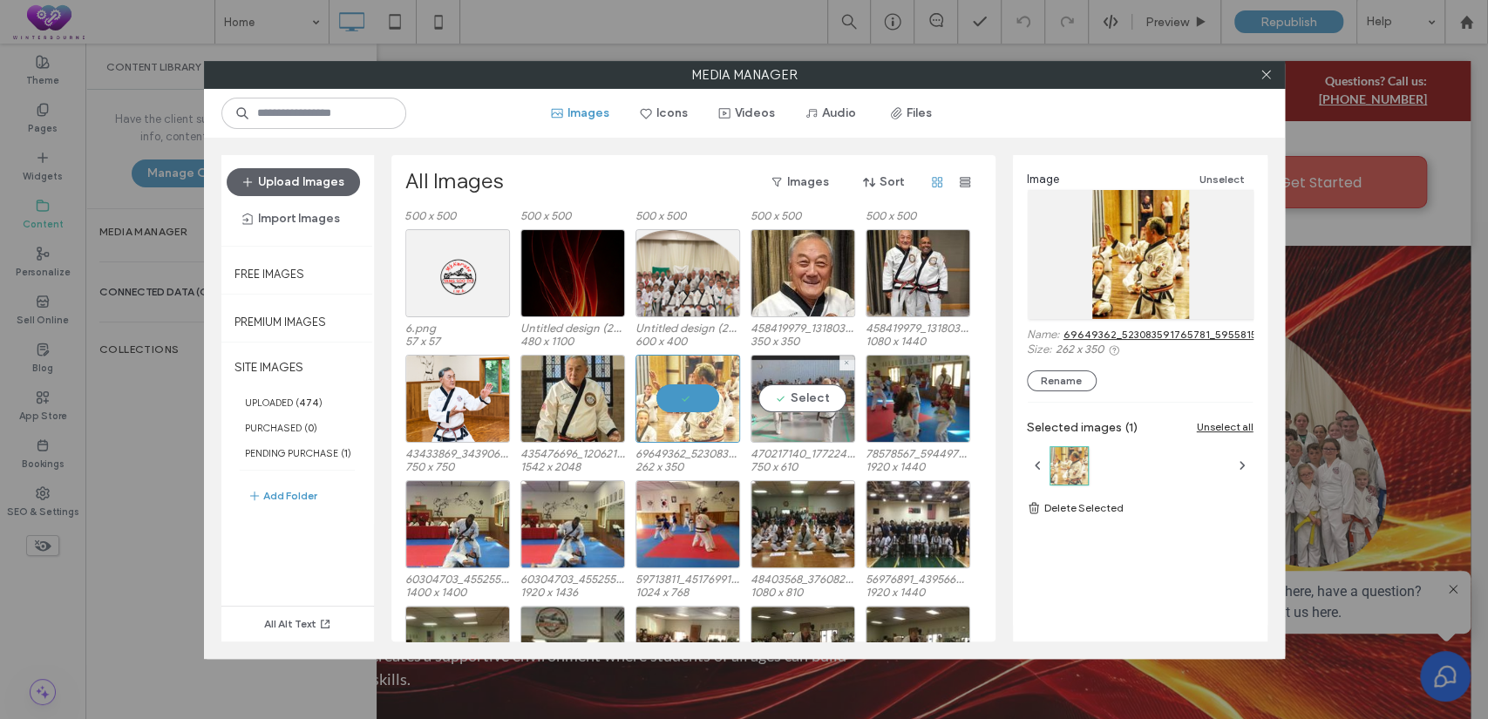
click at [802, 404] on div "Select" at bounding box center [802, 399] width 105 height 88
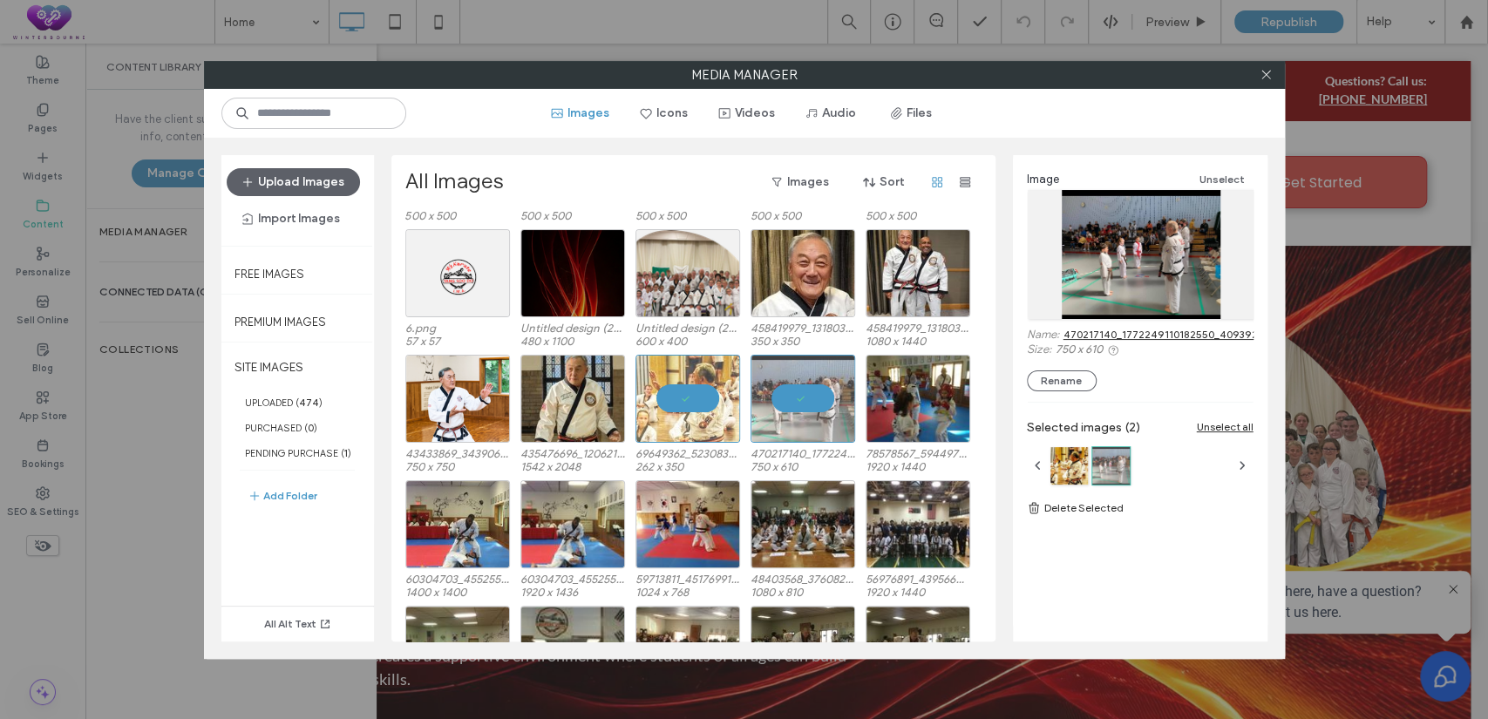
click at [1108, 333] on link "470217140_1772249110182550_4093924680634833755_n.jpg" at bounding box center [1215, 334] width 304 height 13
click at [803, 366] on div at bounding box center [802, 399] width 105 height 88
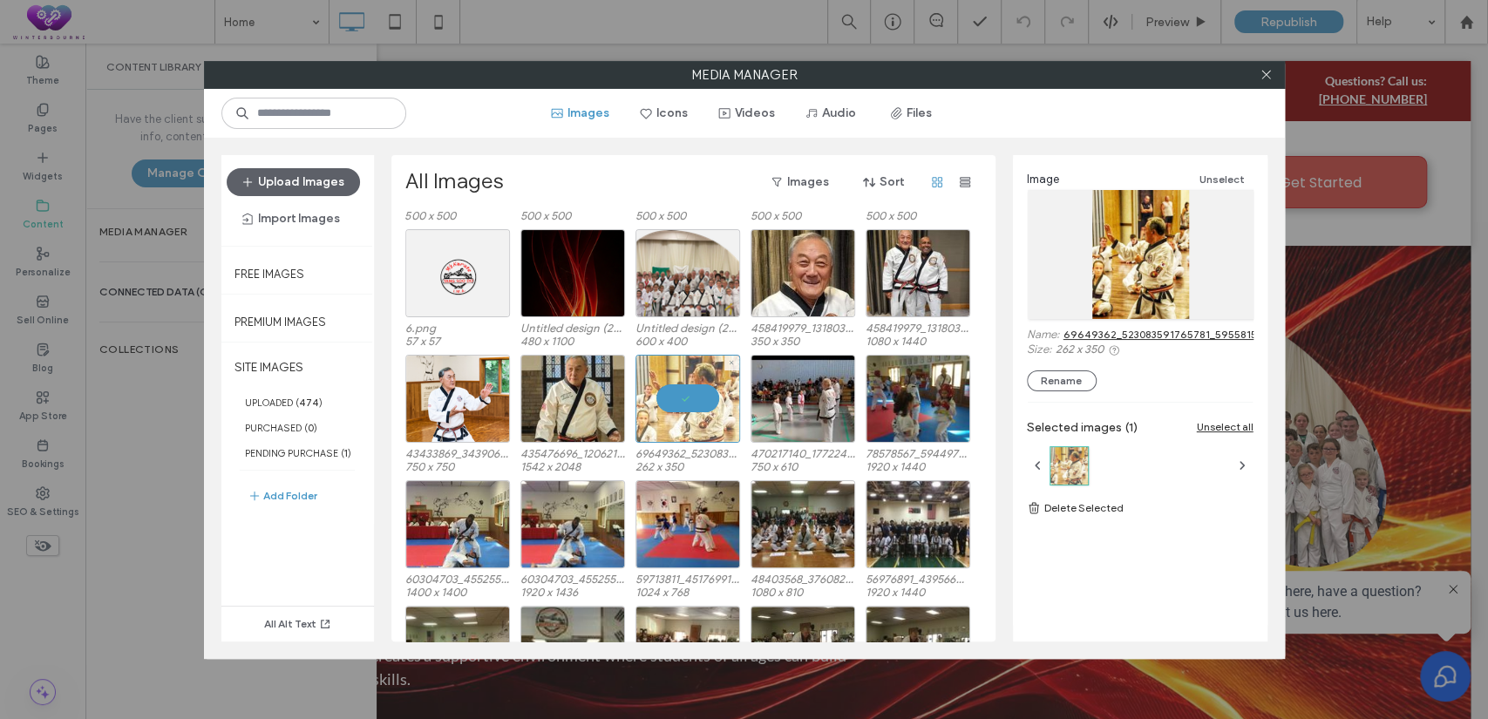
click at [716, 379] on div at bounding box center [687, 399] width 105 height 88
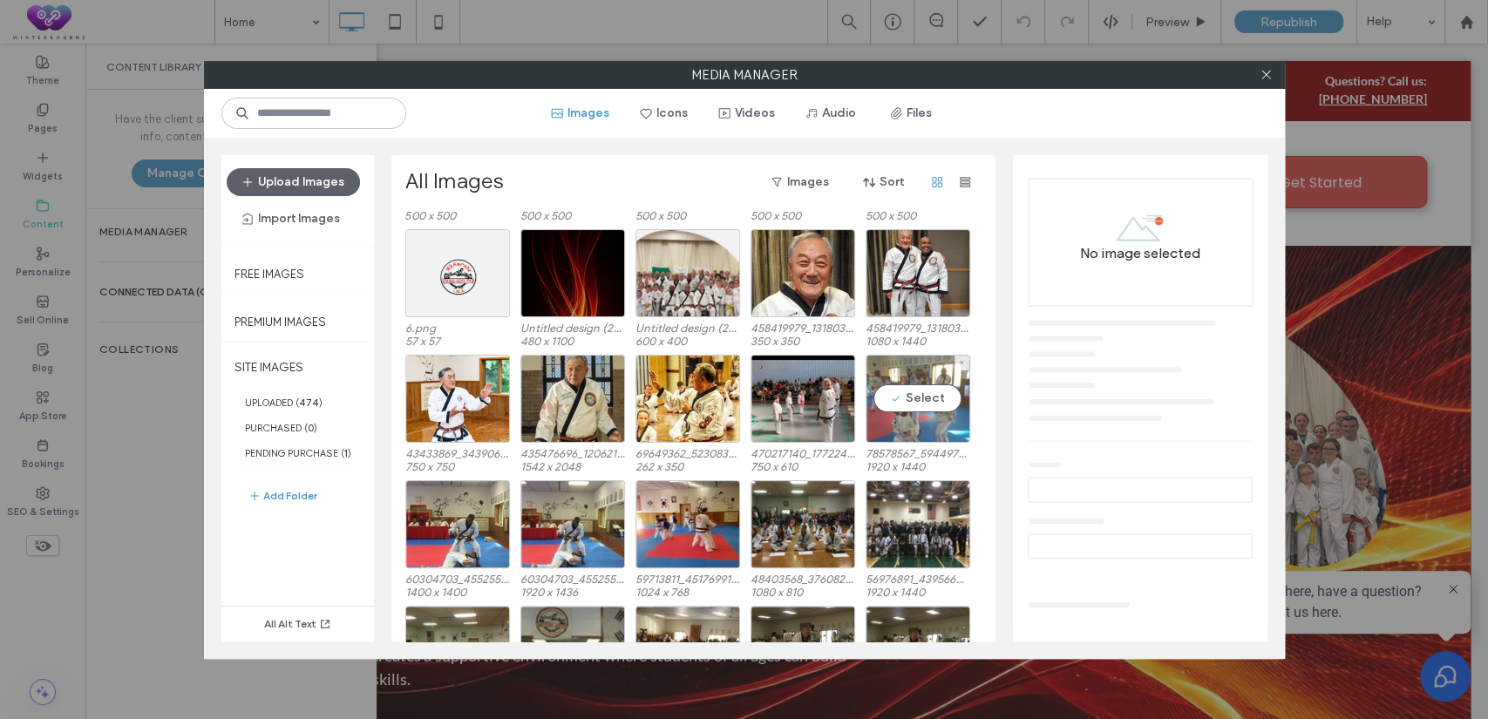
click at [932, 404] on div "Select" at bounding box center [917, 399] width 105 height 88
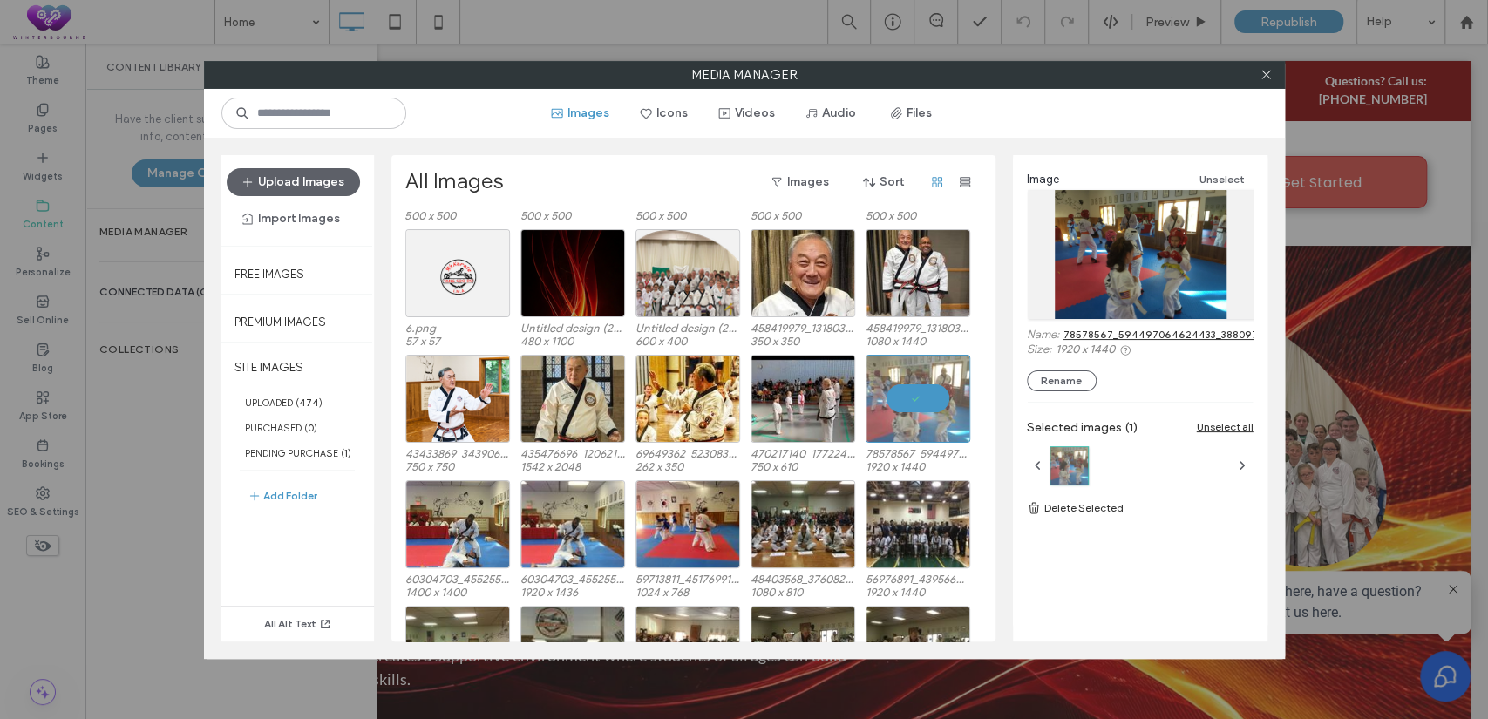
click at [1166, 331] on link "78578567_594497064624433_3880976777023062016_n.jpg" at bounding box center [1214, 334] width 303 height 13
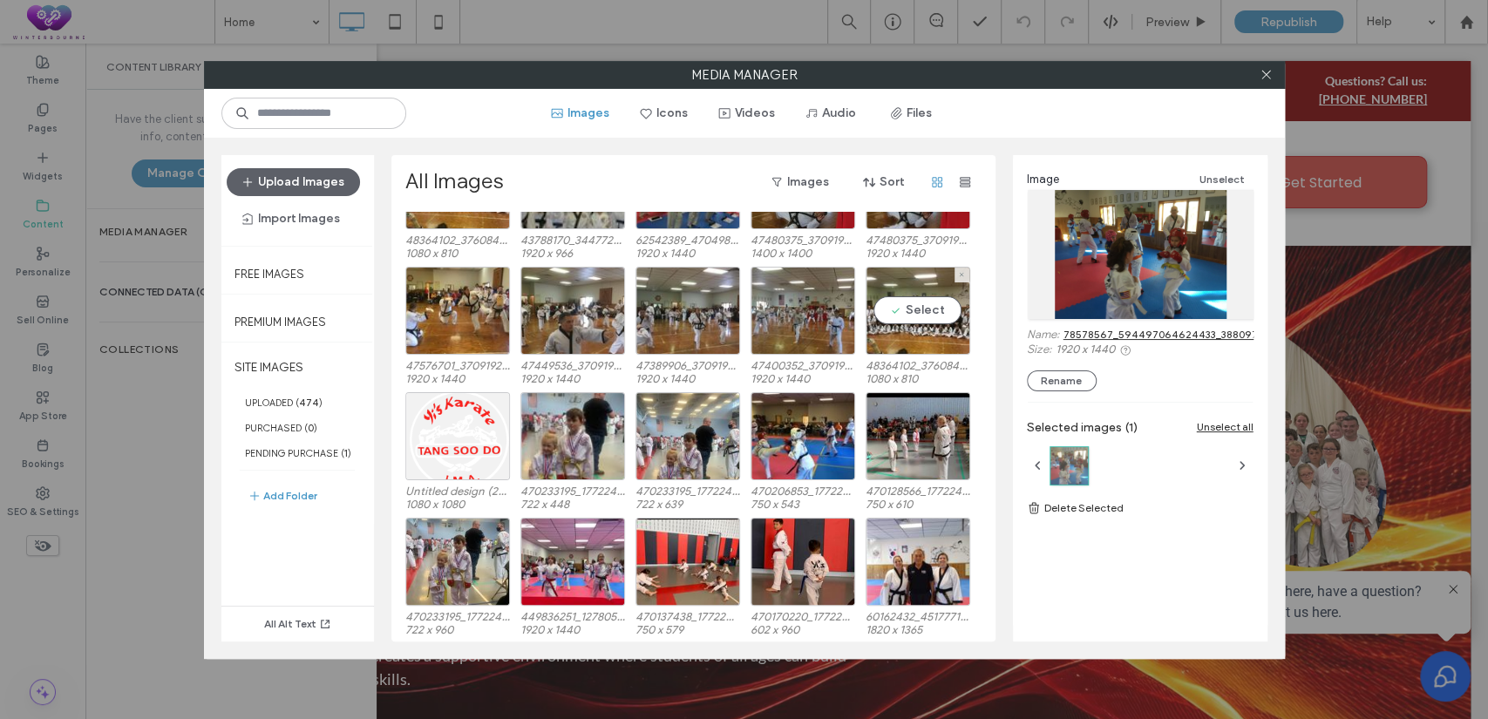
scroll to position [735, 0]
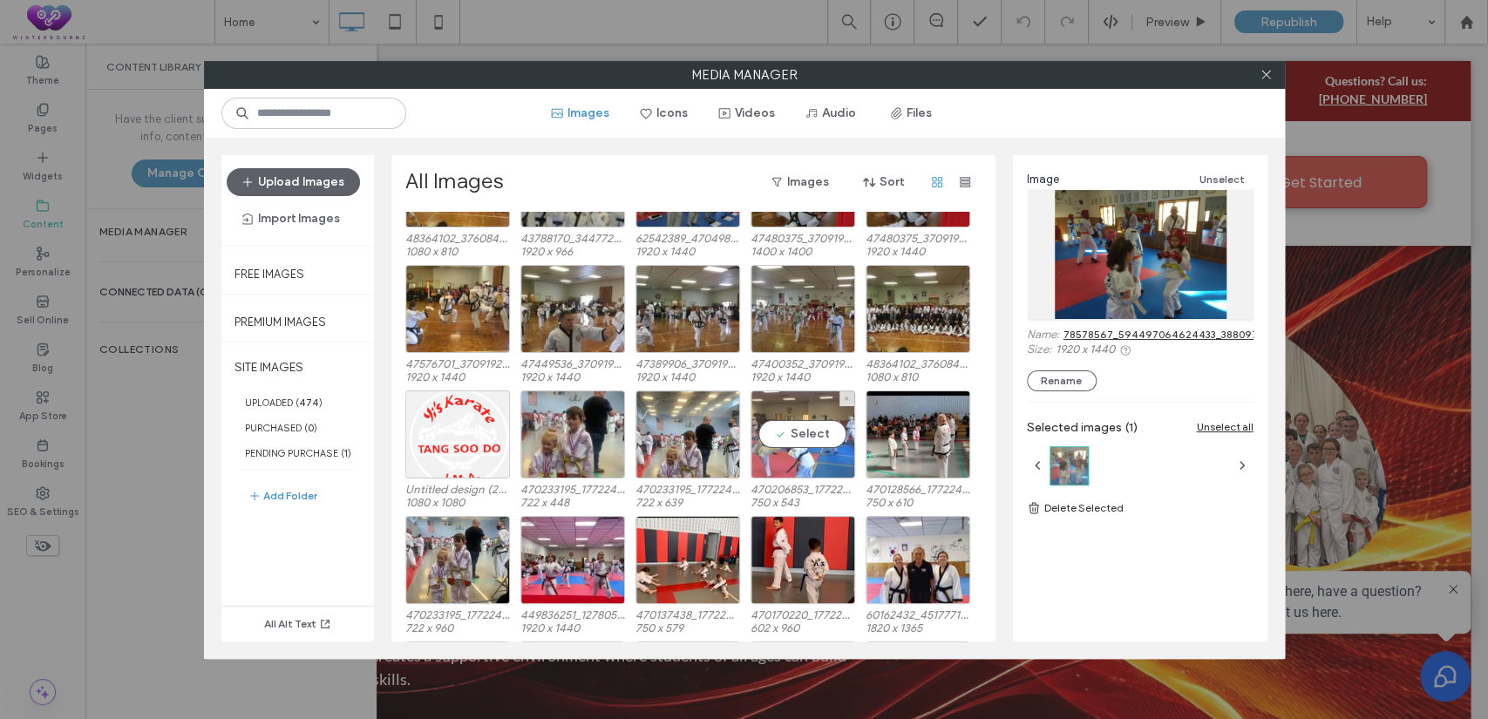
click at [808, 444] on div "Select" at bounding box center [802, 434] width 105 height 88
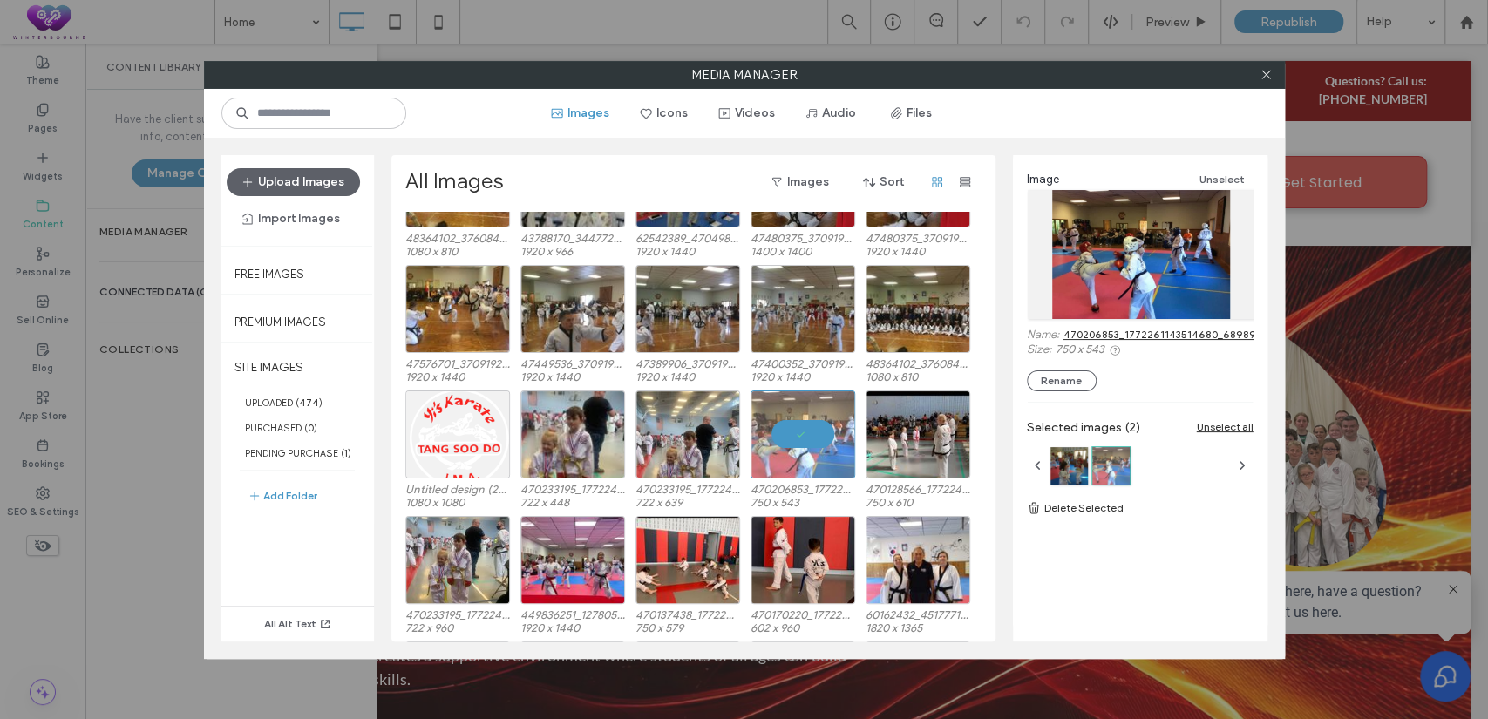
click at [1096, 331] on link "470206853_1772261143514680_6898984972822784446_n.jpg" at bounding box center [1219, 334] width 313 height 13
click at [1269, 68] on icon at bounding box center [1265, 74] width 13 height 13
